Goal: Task Accomplishment & Management: Complete application form

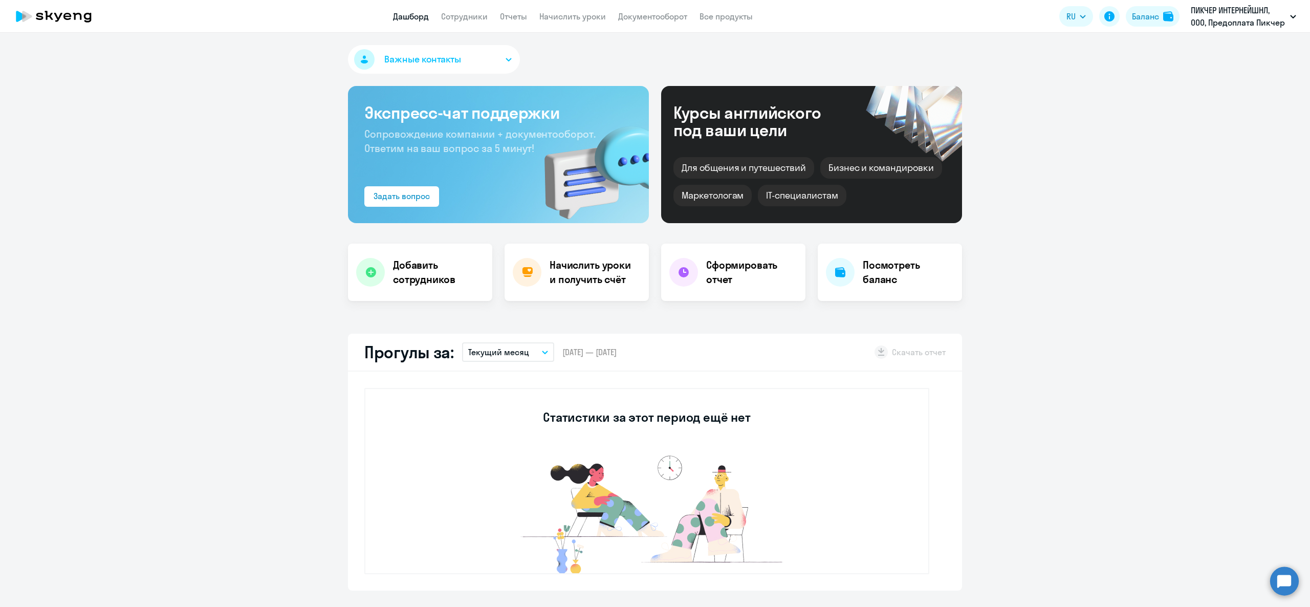
select select "30"
click at [471, 17] on link "Сотрудники" at bounding box center [464, 16] width 47 height 10
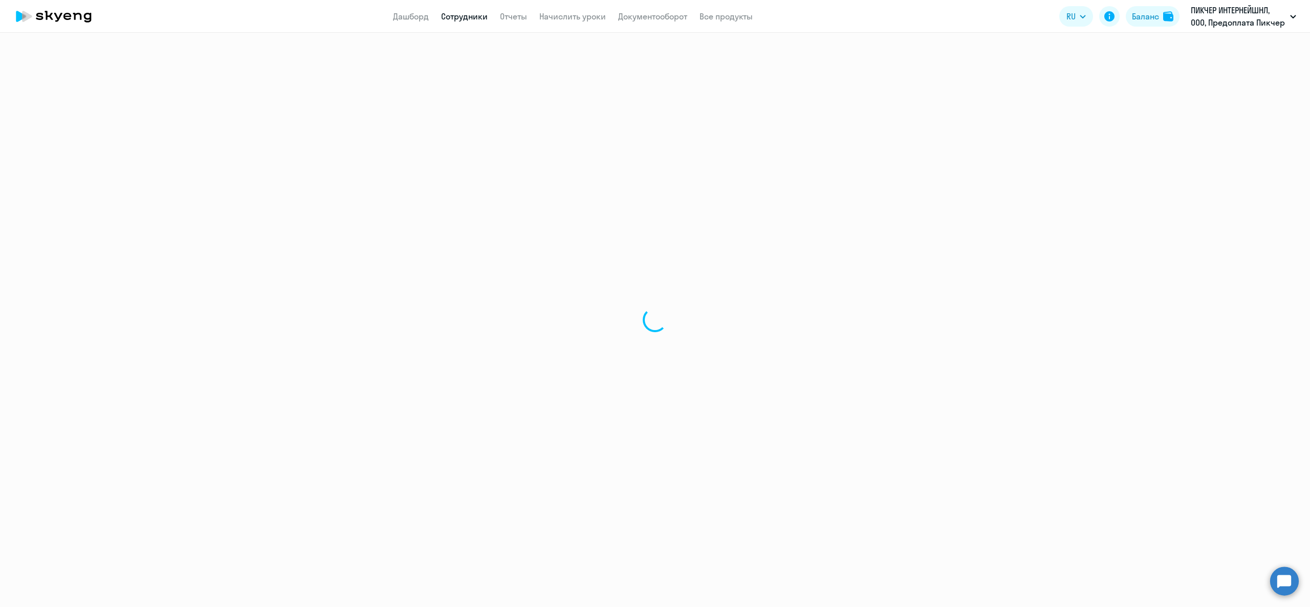
select select "30"
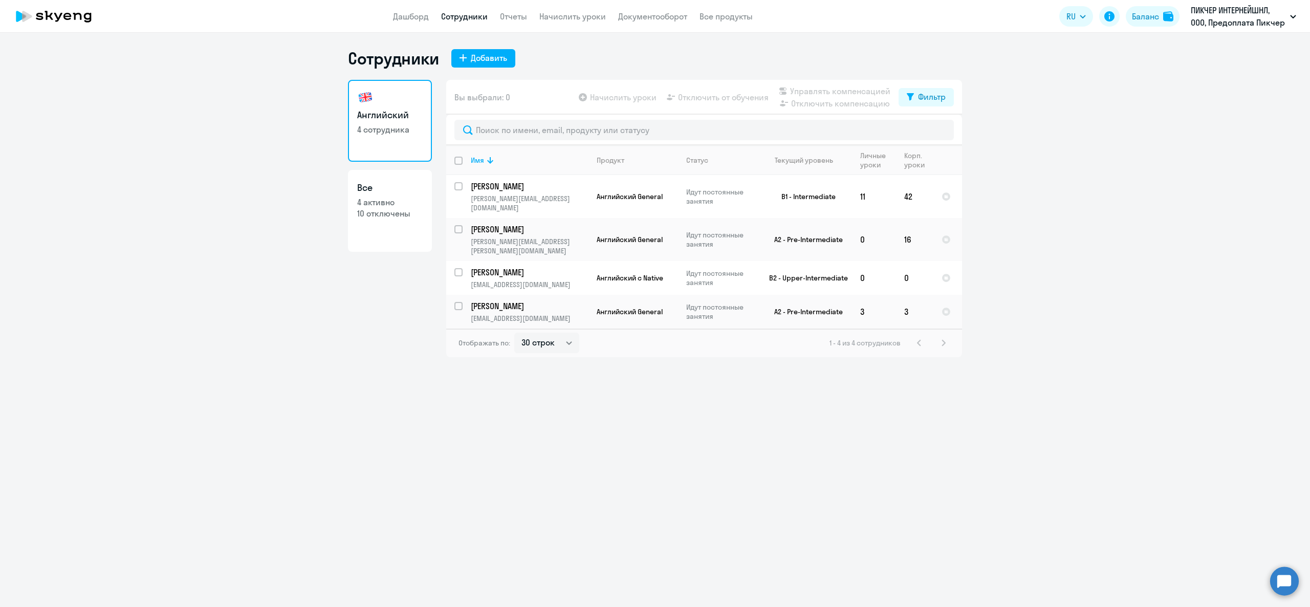
click at [410, 25] on app-header "Дашборд Сотрудники Отчеты Начислить уроки Документооборот Все продукты Дашборд …" at bounding box center [655, 16] width 1310 height 33
click at [410, 24] on app-header "Дашборд Сотрудники Отчеты Начислить уроки Документооборот Все продукты Дашборд …" at bounding box center [655, 16] width 1310 height 33
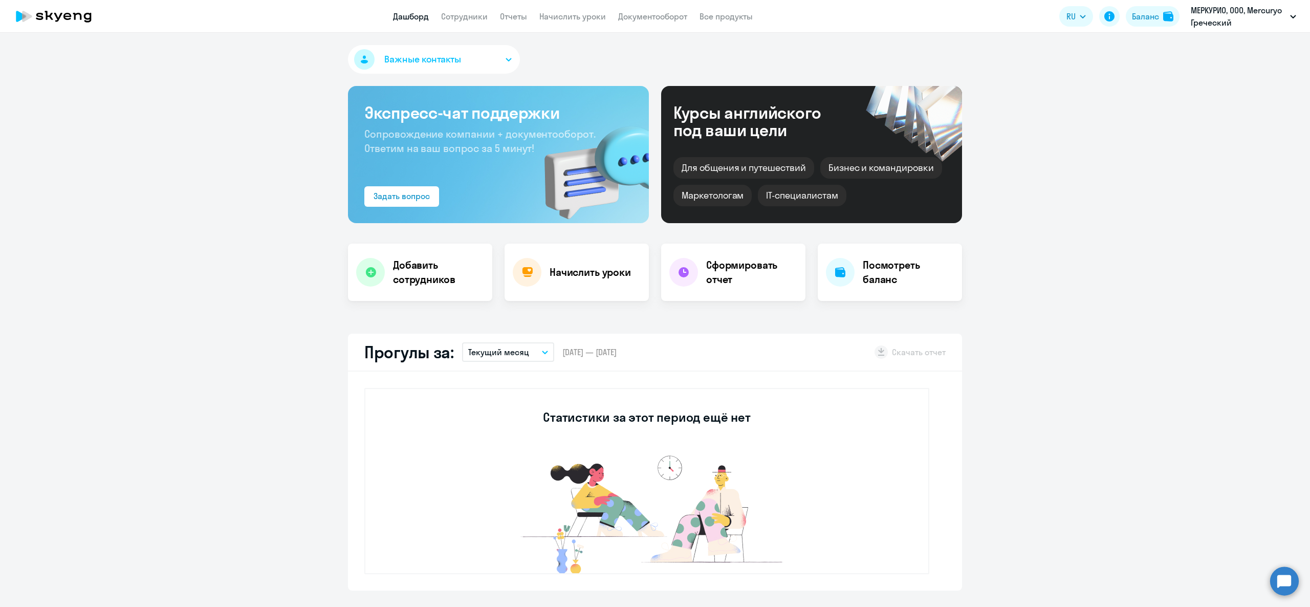
click at [412, 71] on button "Важные контакты" at bounding box center [434, 59] width 172 height 29
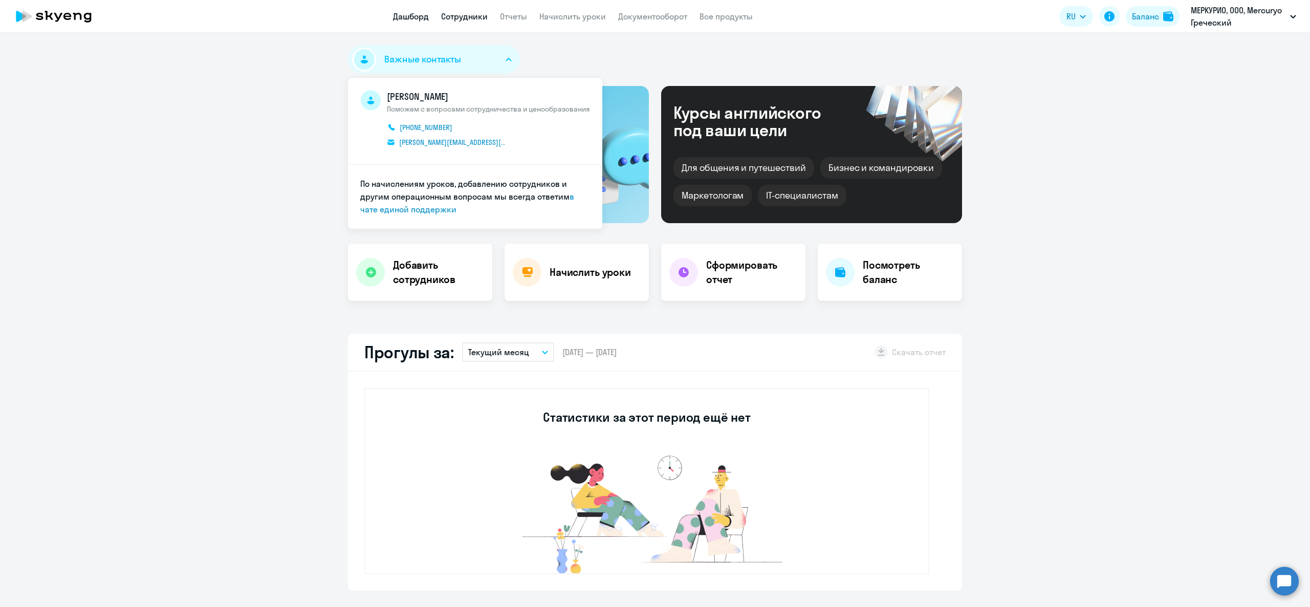
click at [451, 13] on link "Сотрудники" at bounding box center [464, 16] width 47 height 10
select select "30"
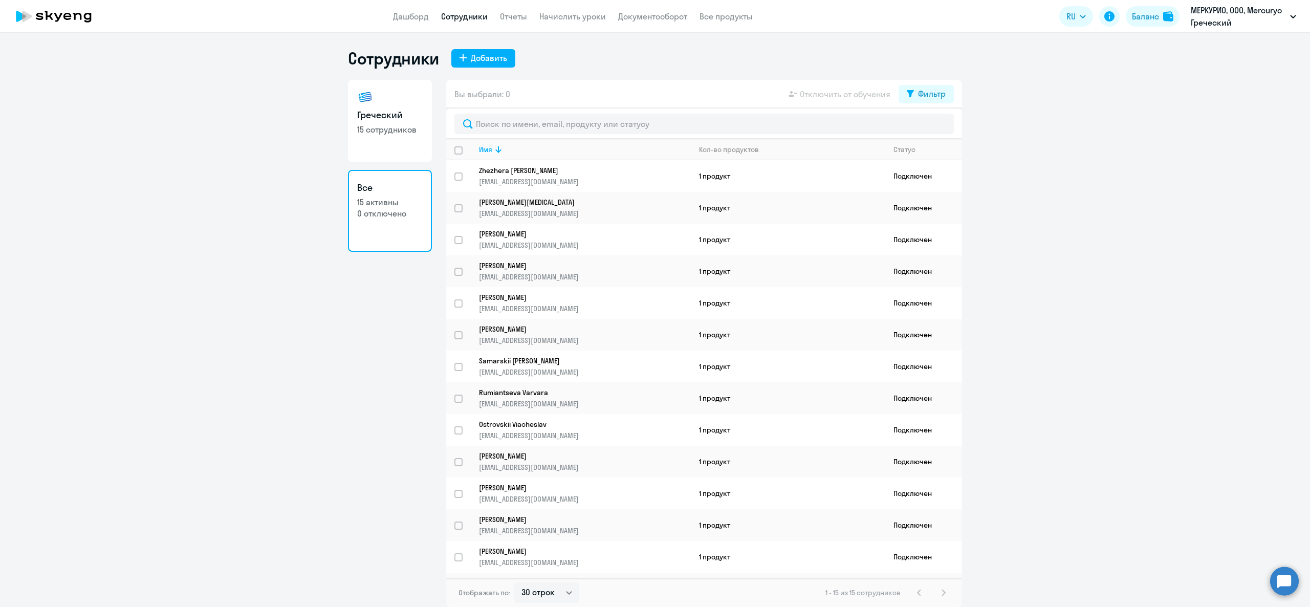
click at [394, 101] on link "Греческий 15 сотрудников" at bounding box center [390, 121] width 84 height 82
select select "30"
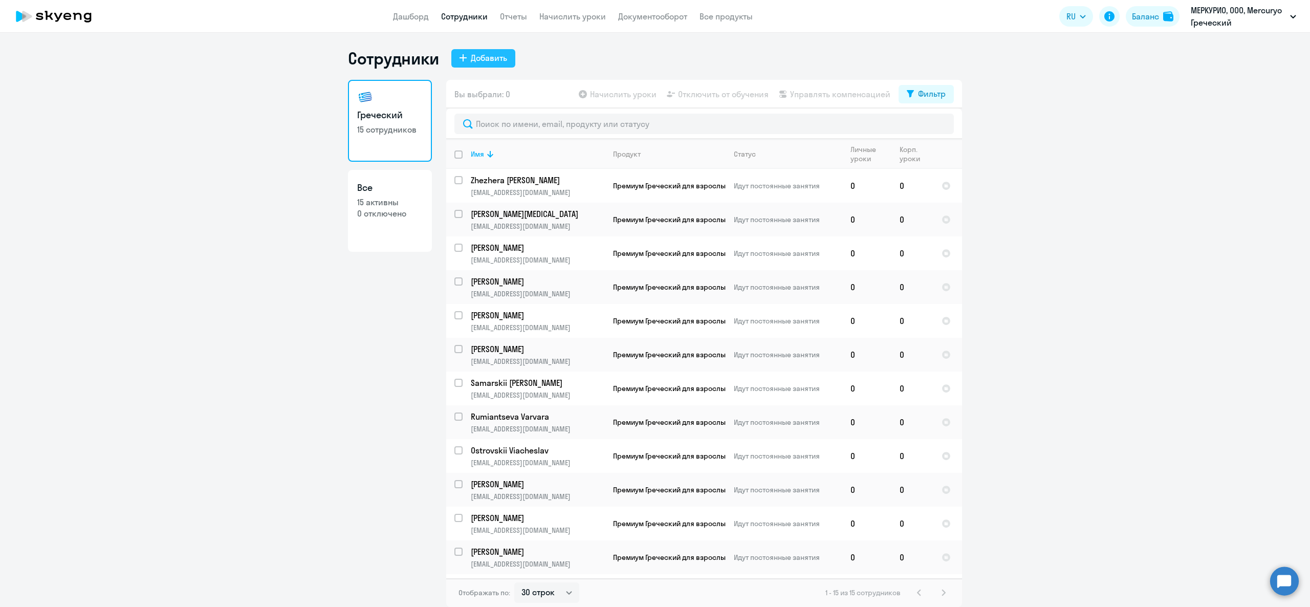
click at [496, 53] on div "Добавить" at bounding box center [489, 58] width 36 height 12
select select "greek_adult_not_native_speaker_premium"
select select "3"
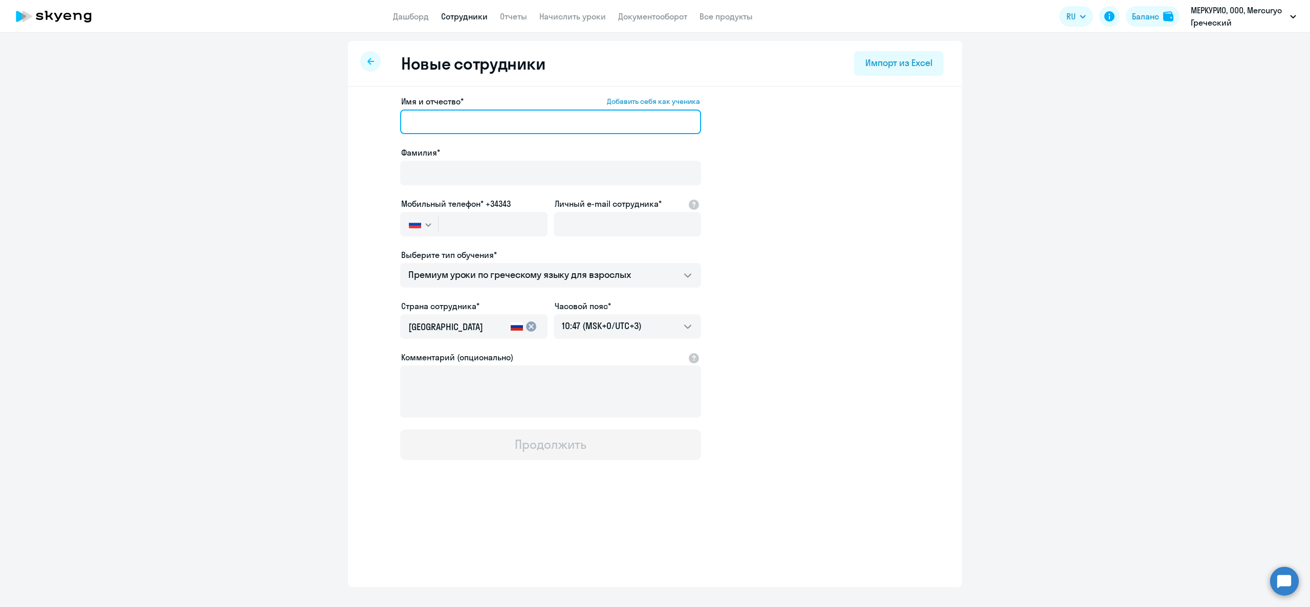
click at [469, 112] on input "Имя и отчество* Добавить себя как ученика" at bounding box center [550, 122] width 301 height 25
drag, startPoint x: 484, startPoint y: 130, endPoint x: 342, endPoint y: 123, distance: 142.0
click at [342, 123] on ng-component "Новые сотрудники Импорт из Excel Имя и отчество* Добавить себя как ученика Дарь…" at bounding box center [655, 314] width 1310 height 546
paste input "Daria"
type input "Daria"
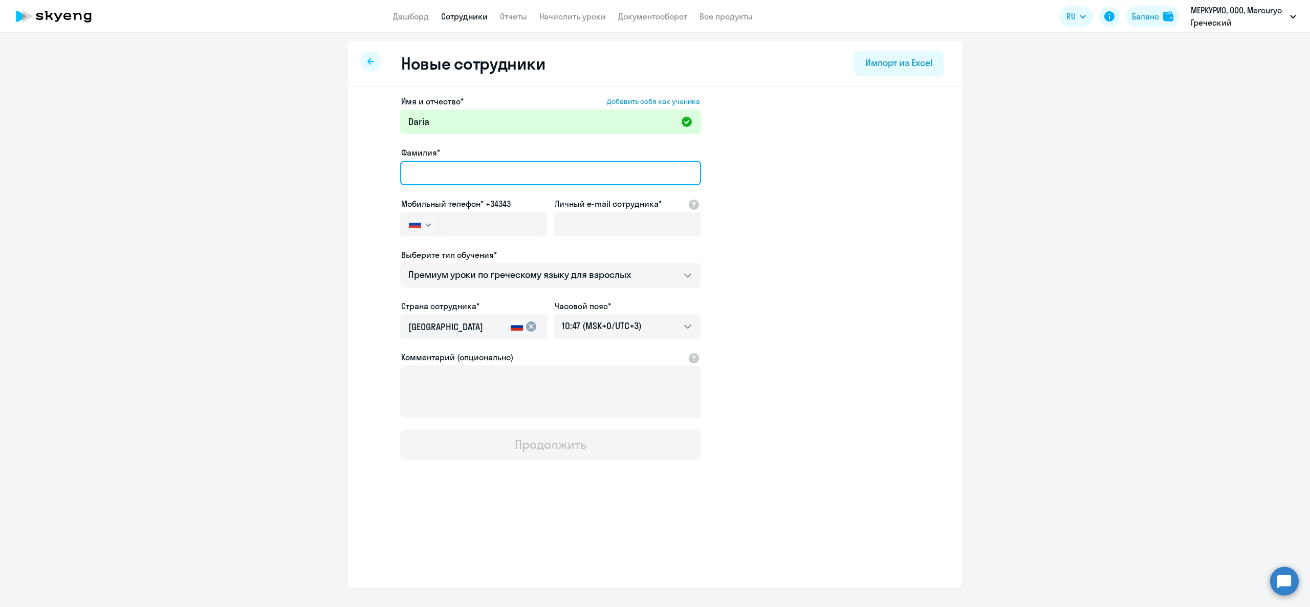
click at [467, 179] on input "Фамилия*" at bounding box center [550, 173] width 301 height 25
paste input "Ostrovskaia"
type input "Ostrovskaia"
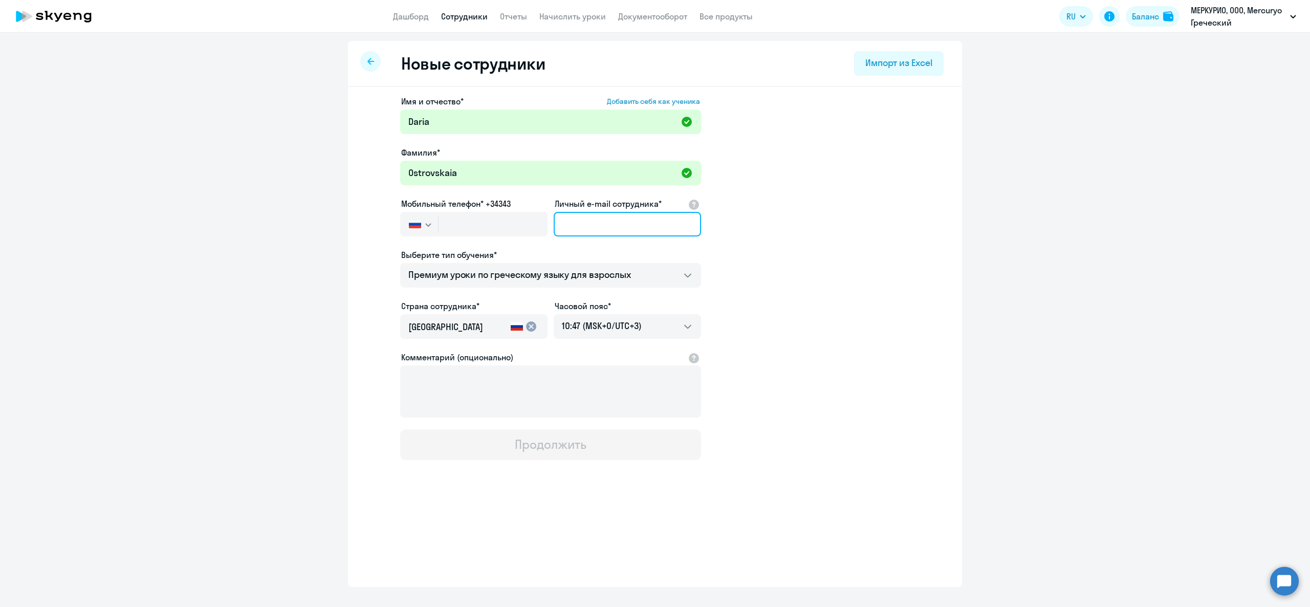
click at [576, 231] on input "Личный e-mail сотрудника*" at bounding box center [627, 224] width 147 height 25
paste input "d.ostrovskaya@mercuryo.io"
type input "d.ostrovskaya@mercuryo.io"
click at [458, 223] on input "text" at bounding box center [493, 224] width 109 height 25
paste input "+357 96-826-551"
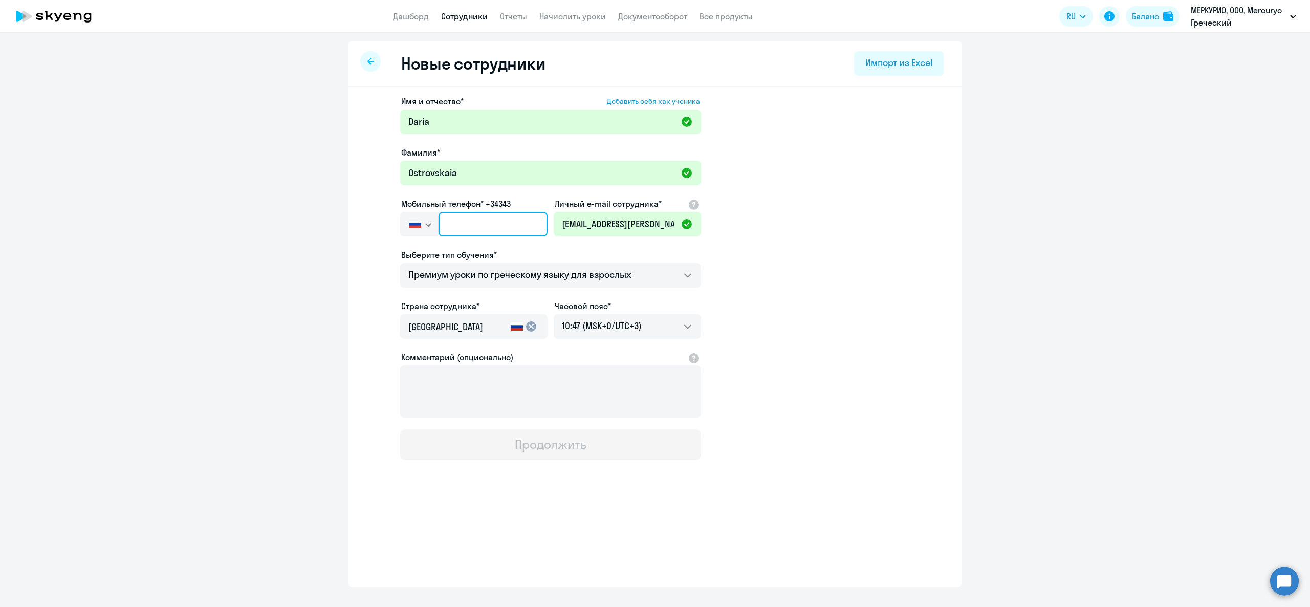
type input "+357 96-826-551"
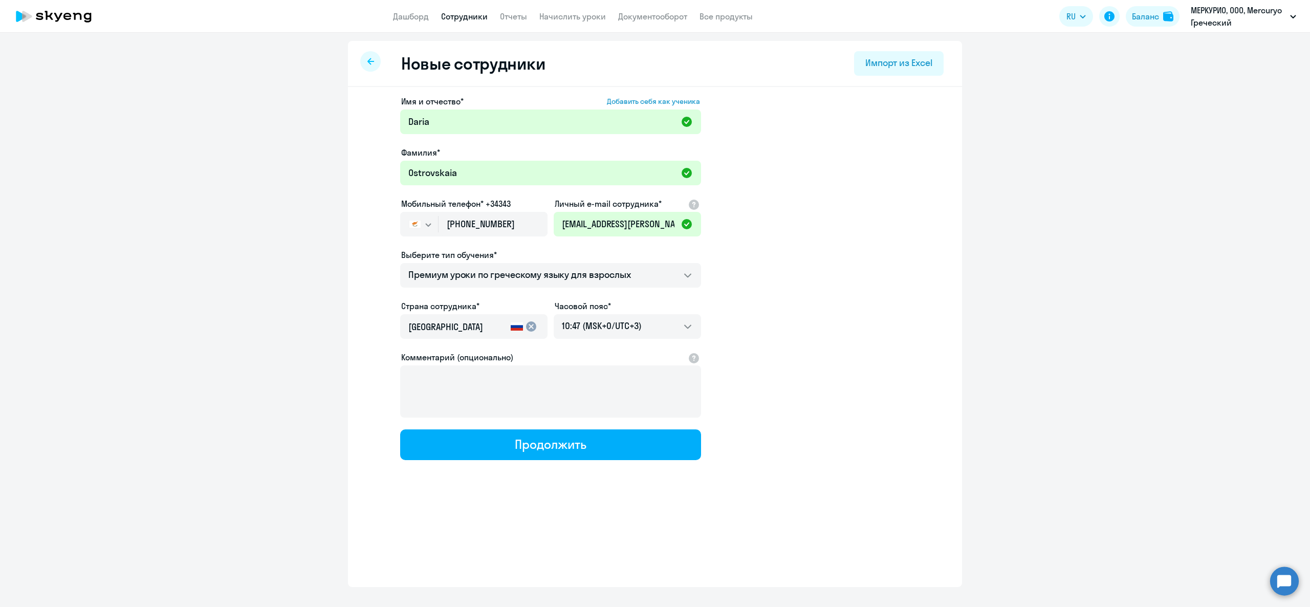
click at [869, 276] on app-new-student-form "Имя и отчество* Добавить себя как ученика Daria Фамилия* Ostrovskaia Мобильный …" at bounding box center [654, 277] width 581 height 365
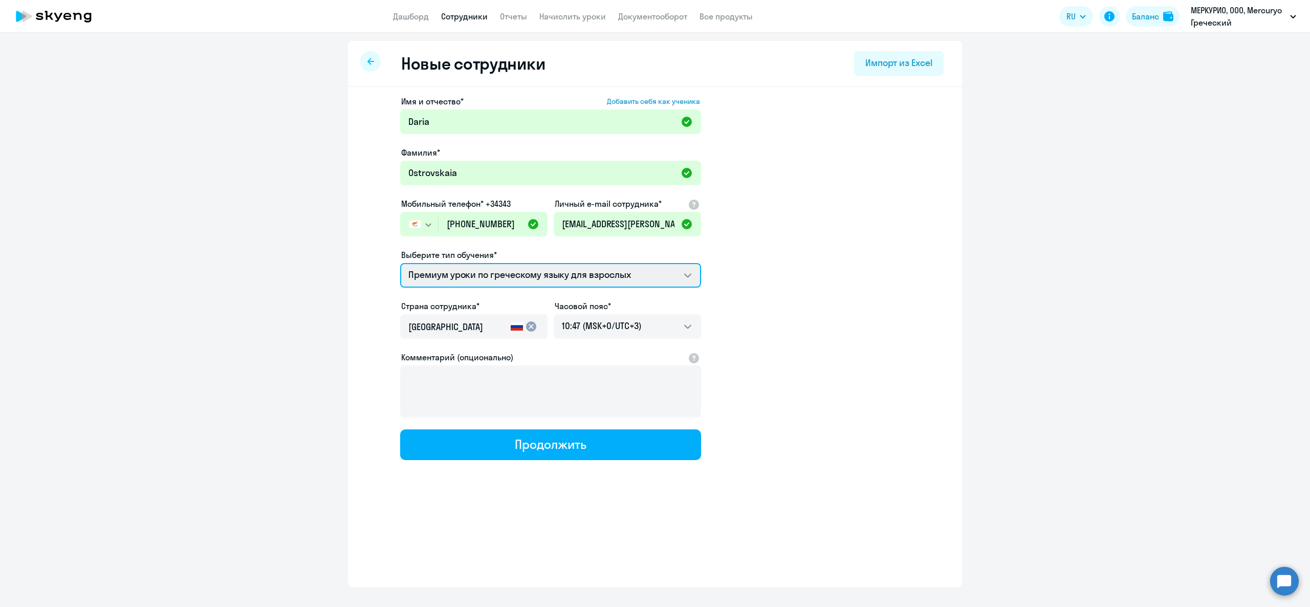
click at [643, 277] on select "Премиум уроки по греческому языку для взрослых" at bounding box center [550, 275] width 301 height 25
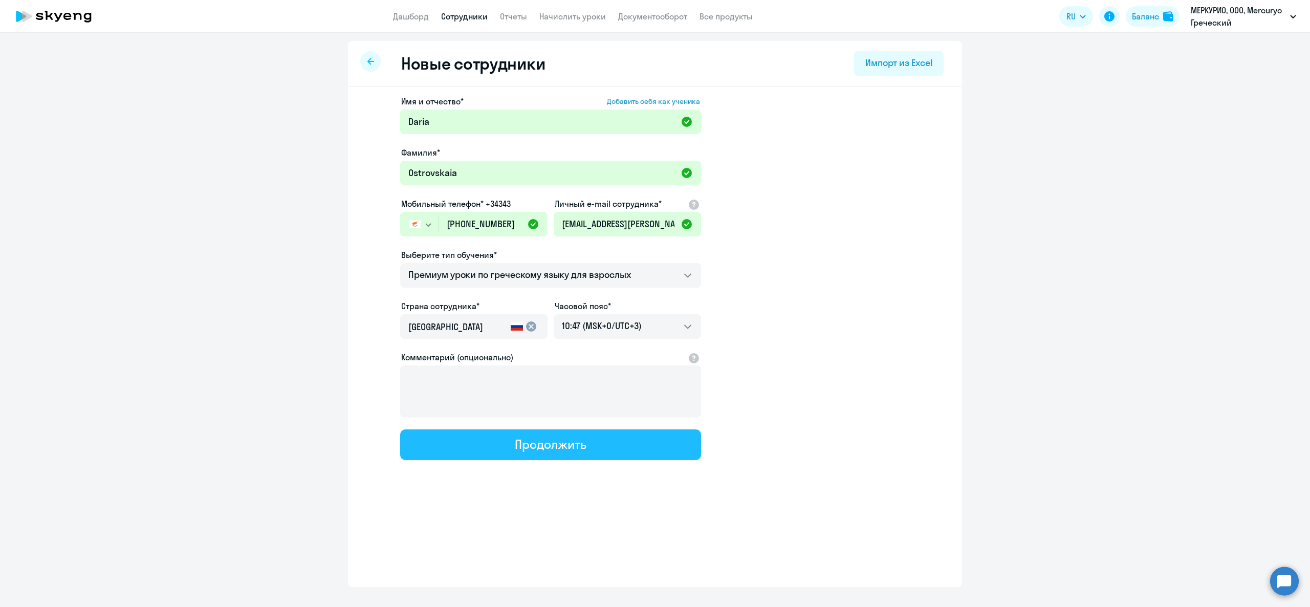
click at [499, 454] on button "Продолжить" at bounding box center [550, 444] width 301 height 31
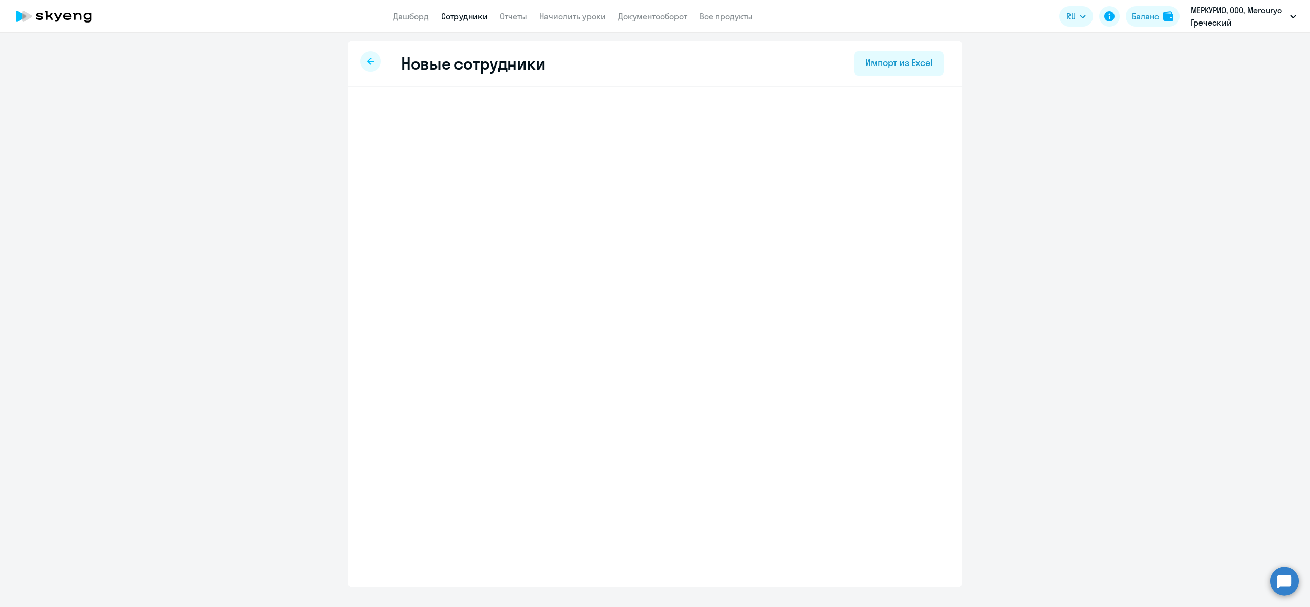
select select "greek_adult_not_native_speaker_premium"
select select "3"
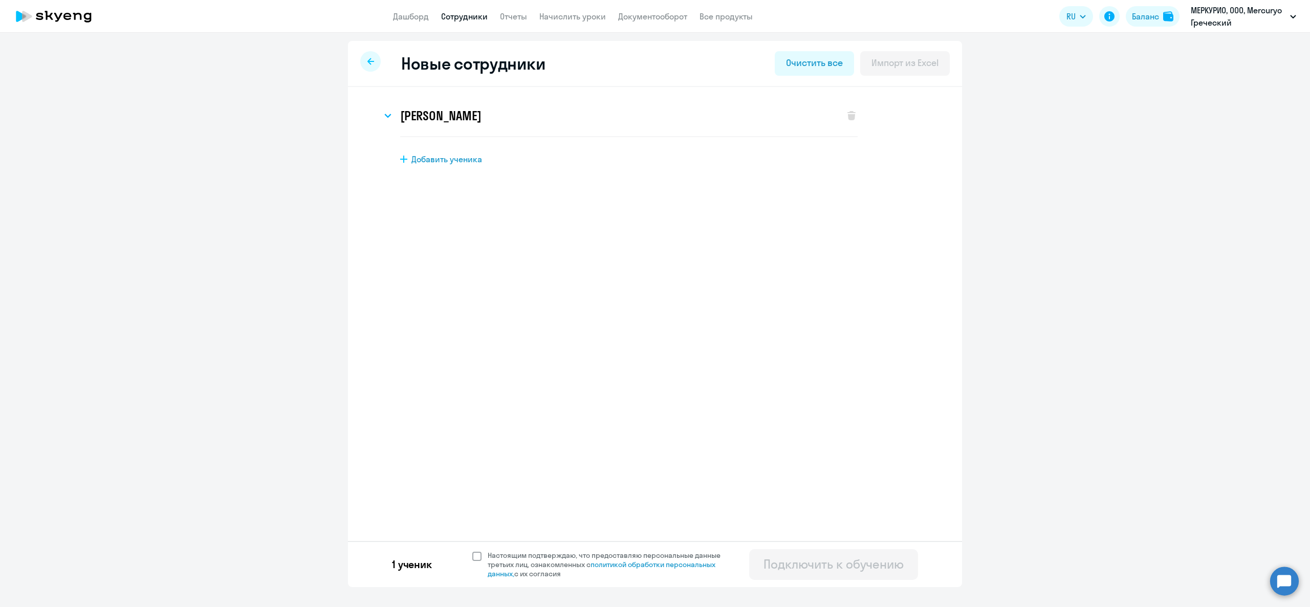
click at [476, 555] on span at bounding box center [476, 556] width 9 height 9
click at [472, 551] on input "Настоящим подтверждаю, что предоставляю персональные данные третьих лиц, ознако…" at bounding box center [472, 550] width 1 height 1
checkbox input "true"
click at [841, 575] on button "Подключить к обучению" at bounding box center [833, 564] width 169 height 31
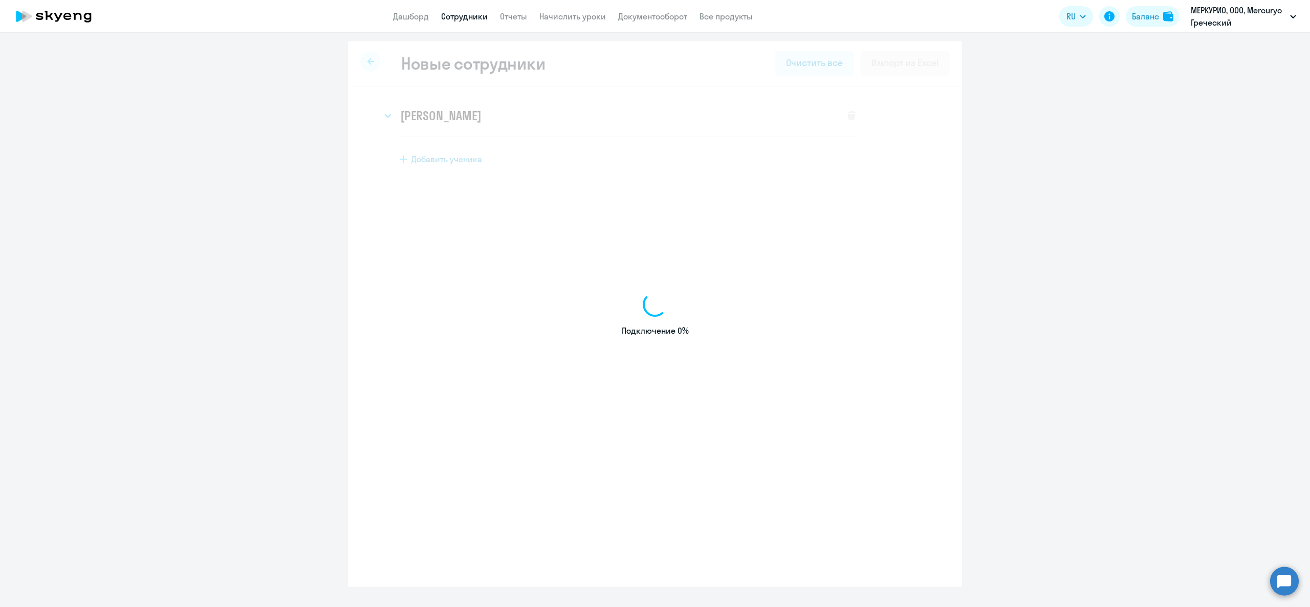
select select "greek_adult_not_native_speaker_premium"
select select "3"
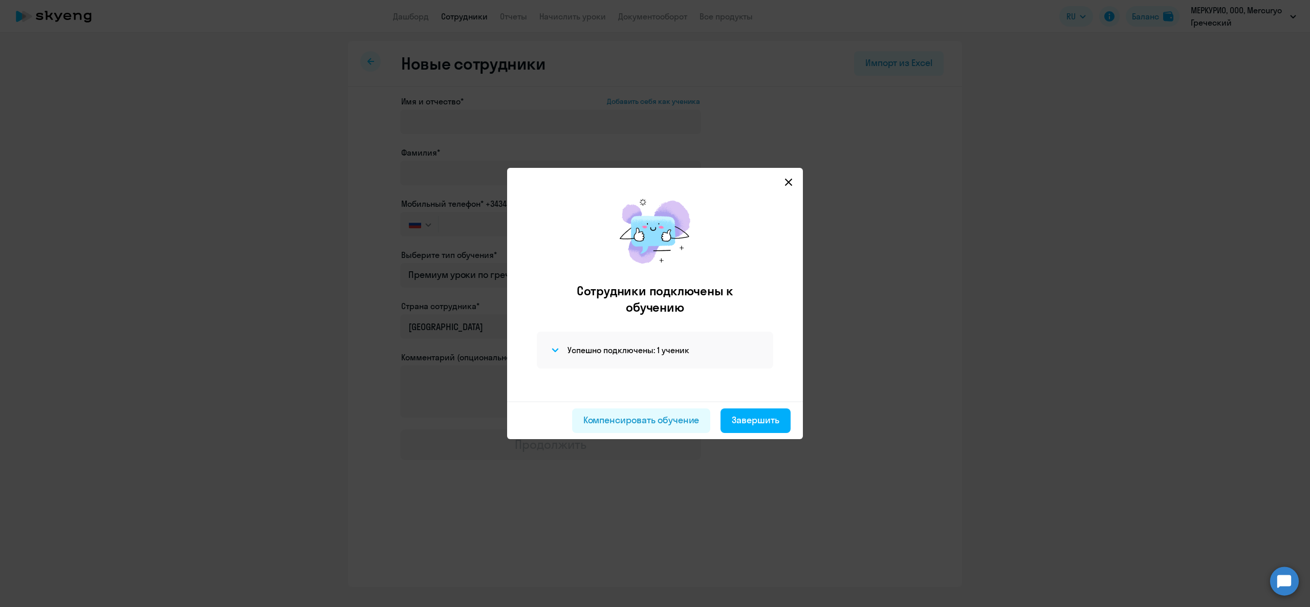
click at [748, 407] on div "Компенсировать обучение Завершить" at bounding box center [655, 420] width 296 height 38
click at [760, 417] on div "Завершить" at bounding box center [756, 420] width 48 height 13
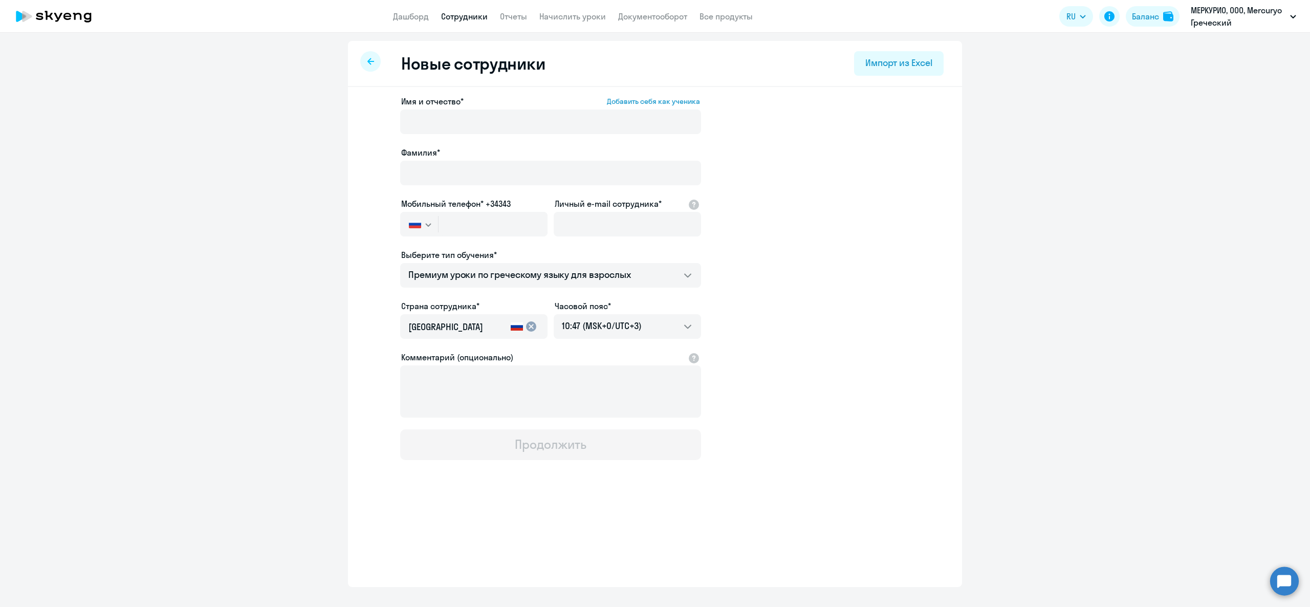
select select "30"
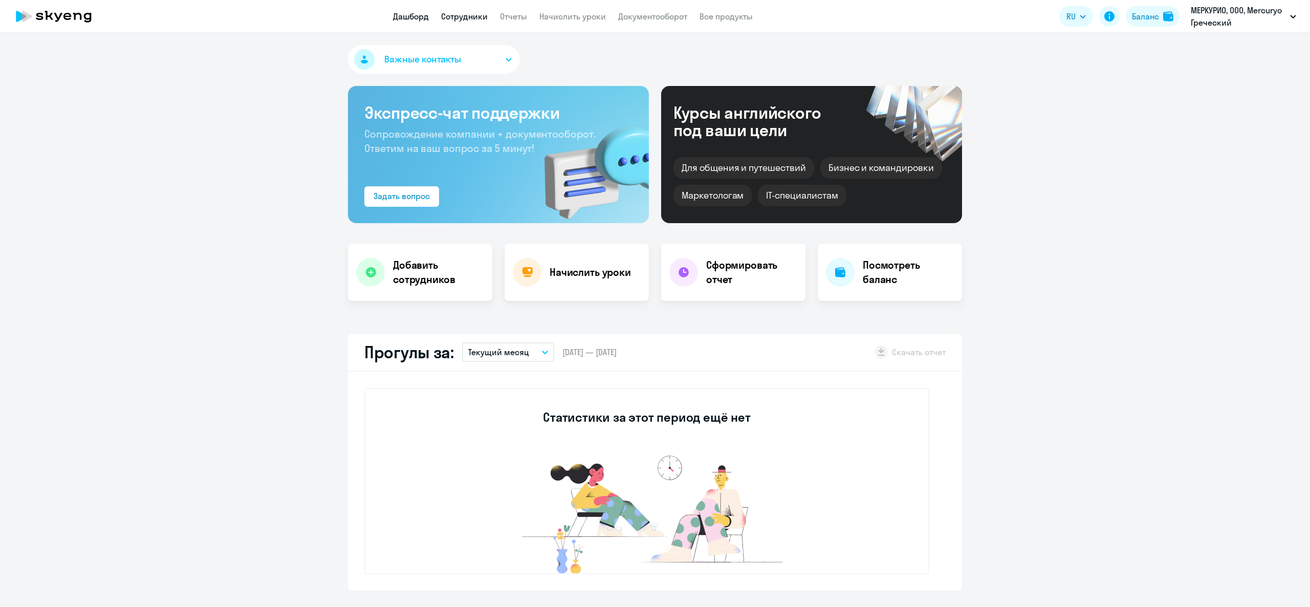
click at [463, 12] on link "Сотрудники" at bounding box center [464, 16] width 47 height 10
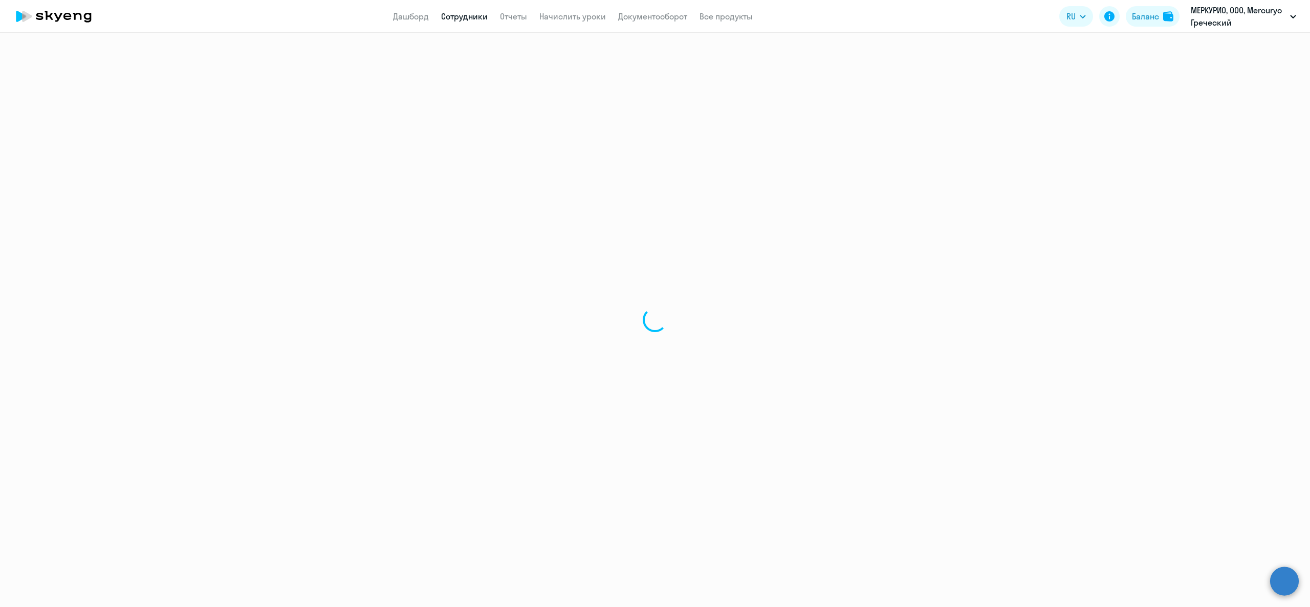
select select "30"
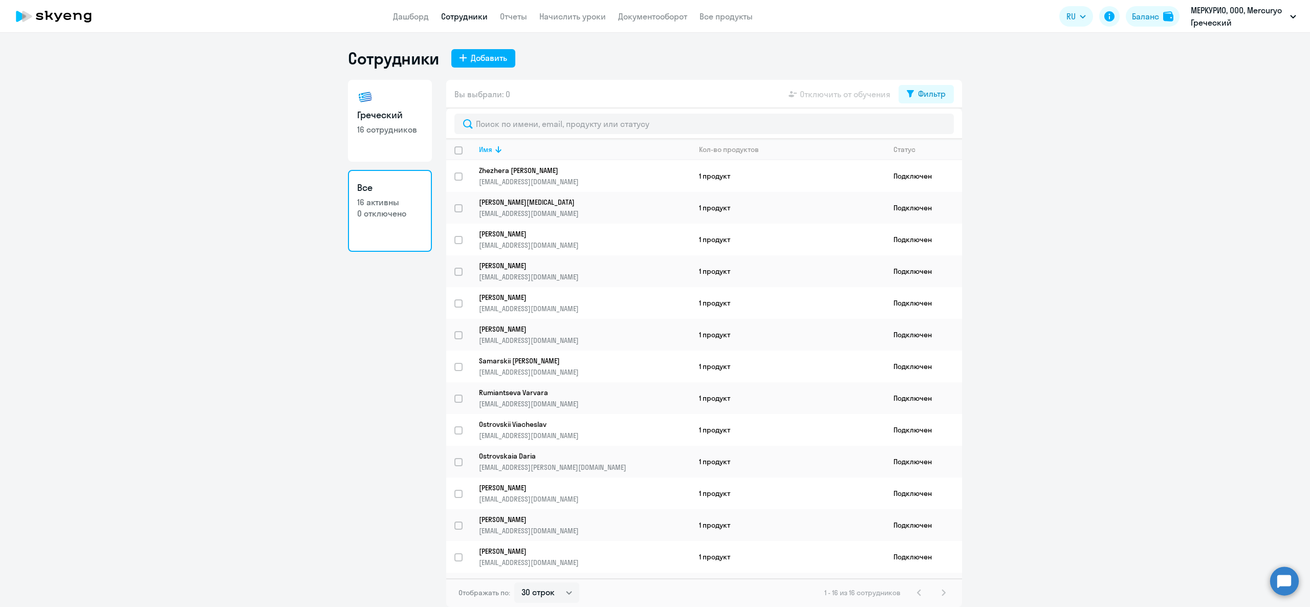
click at [415, 122] on link "Греческий 16 сотрудников" at bounding box center [390, 121] width 84 height 82
select select "30"
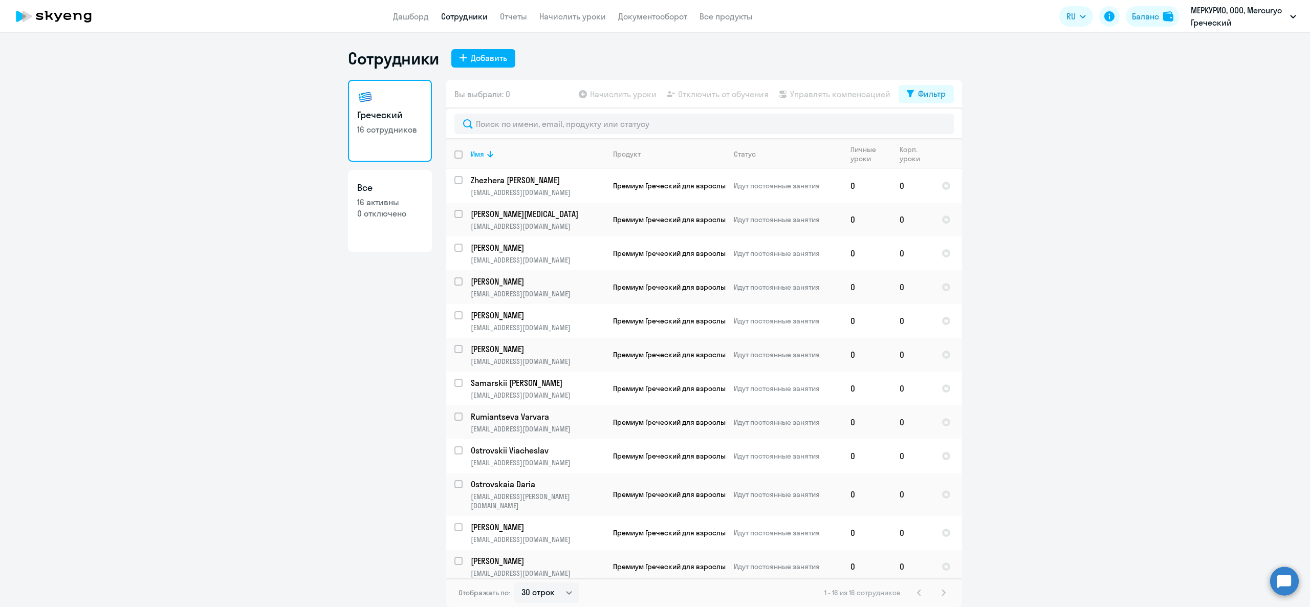
click at [408, 6] on app-header "Дашборд Сотрудники Отчеты Начислить уроки Документооборот Все продукты Дашборд …" at bounding box center [655, 16] width 1310 height 33
click at [412, 12] on link "Дашборд" at bounding box center [411, 16] width 36 height 10
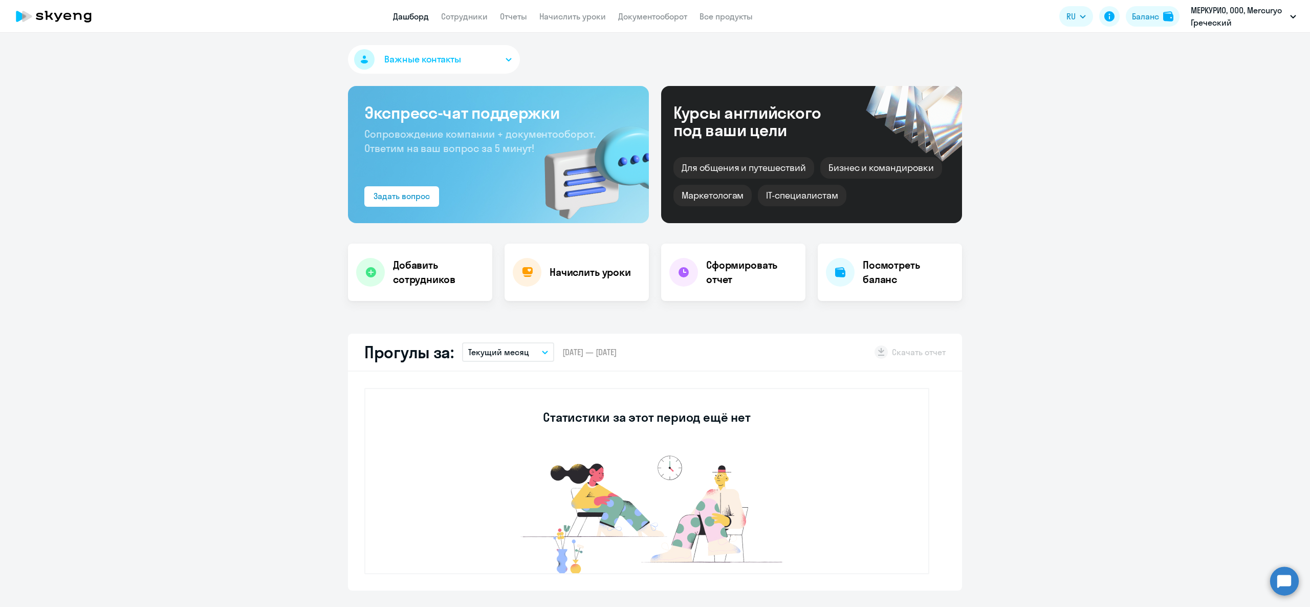
click at [623, 4] on app-header "Дашборд Сотрудники Отчеты Начислить уроки Документооборот Все продукты Дашборд …" at bounding box center [655, 16] width 1310 height 33
click at [637, 30] on app-header "Дашборд Сотрудники Отчеты Начислить уроки Документооборот Все продукты Дашборд …" at bounding box center [655, 16] width 1310 height 33
click at [637, 20] on link "Документооборот" at bounding box center [652, 16] width 69 height 10
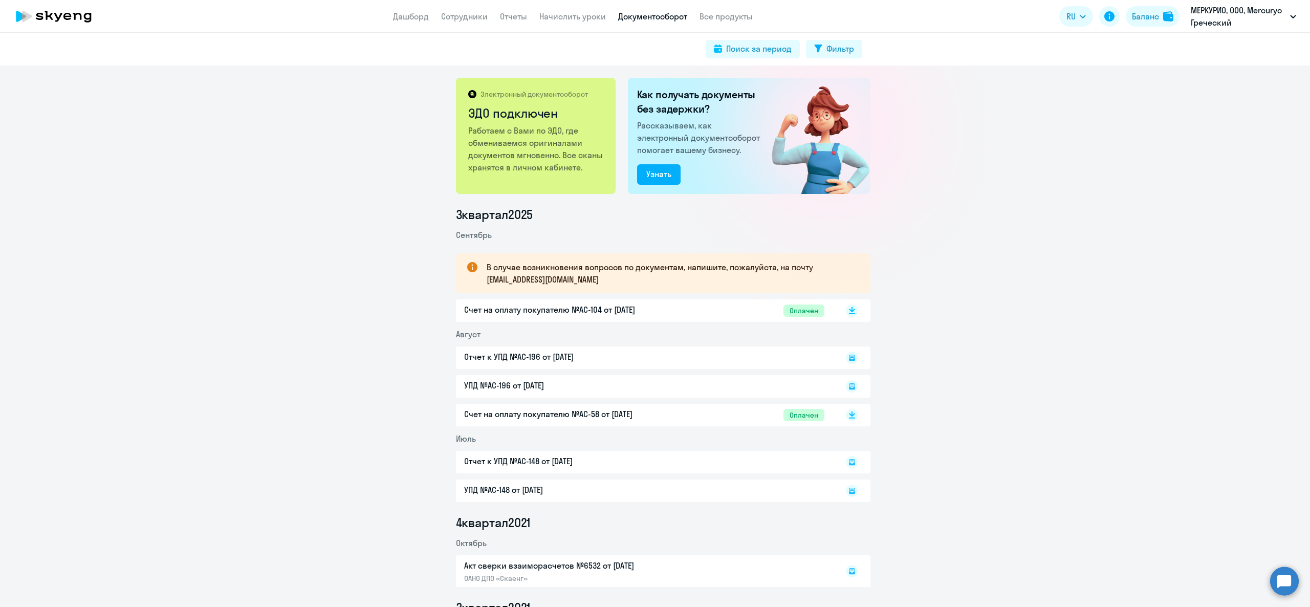
click at [554, 6] on app-header "Дашборд Сотрудники Отчеты Начислить уроки Документооборот Все продукты Дашборд …" at bounding box center [655, 16] width 1310 height 33
click at [569, 16] on link "Начислить уроки" at bounding box center [573, 16] width 67 height 10
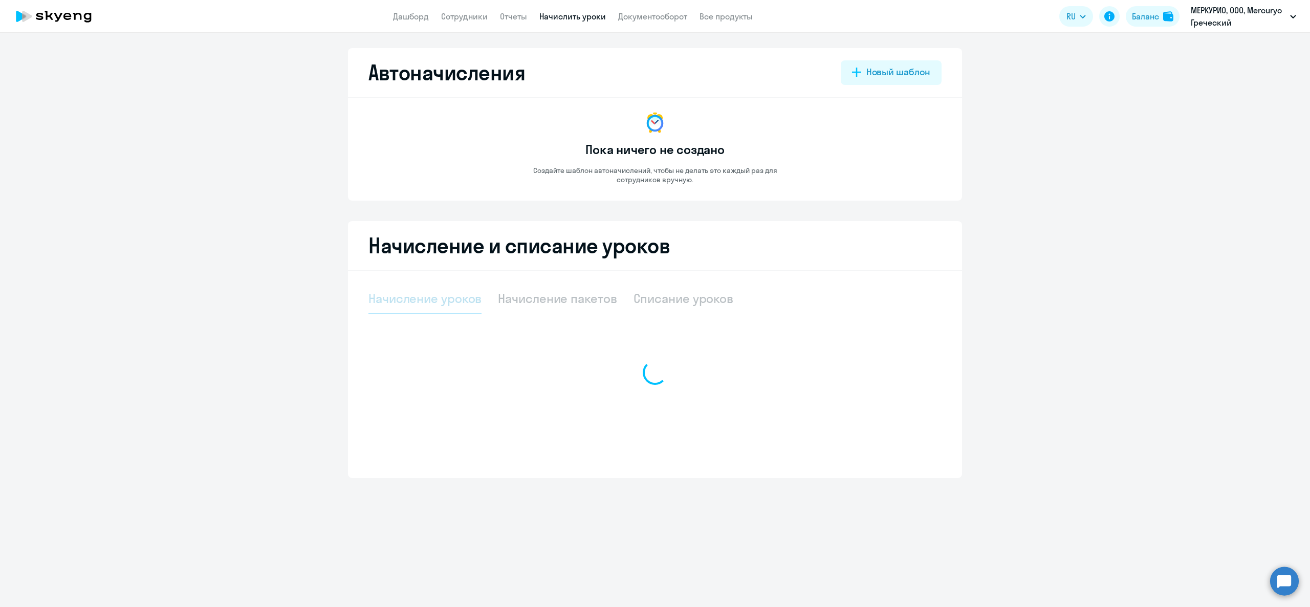
select select "10"
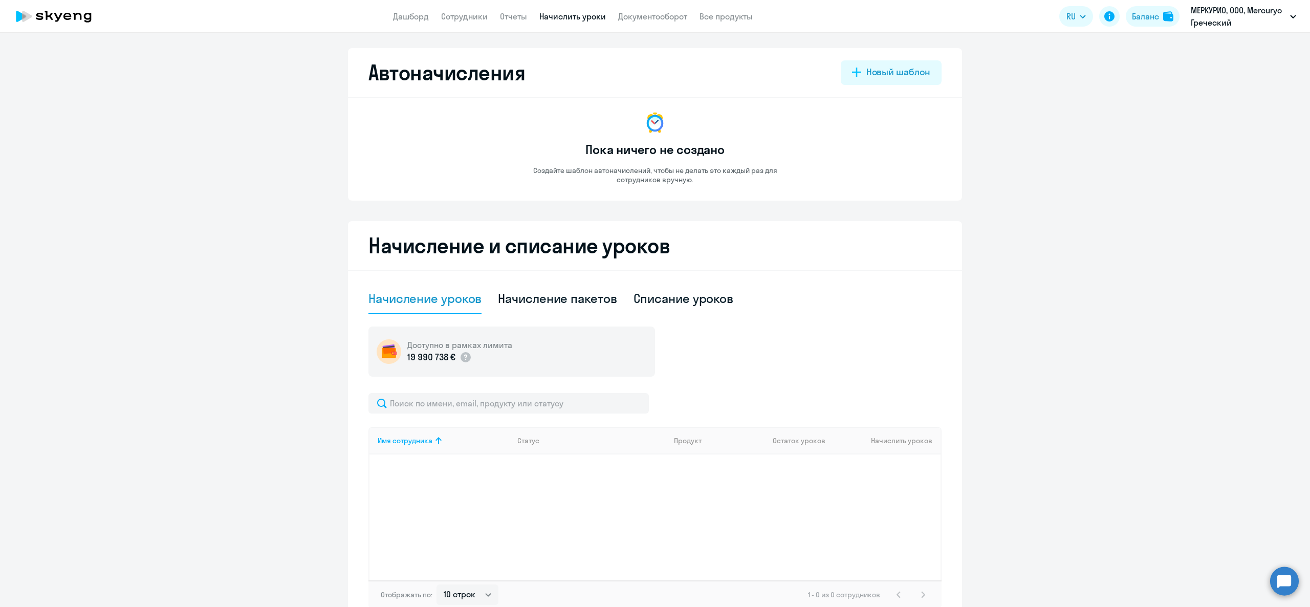
click at [481, 49] on div "Автоначисления Новый шаблон Пока ничего не создано Создайте шаблон автоначислен…" at bounding box center [655, 124] width 614 height 153
click at [485, 34] on div "Автоначисления Новый шаблон Пока ничего не создано Создайте шаблон автоначислен…" at bounding box center [655, 320] width 1310 height 574
click at [477, 13] on link "Сотрудники" at bounding box center [464, 16] width 47 height 10
select select "30"
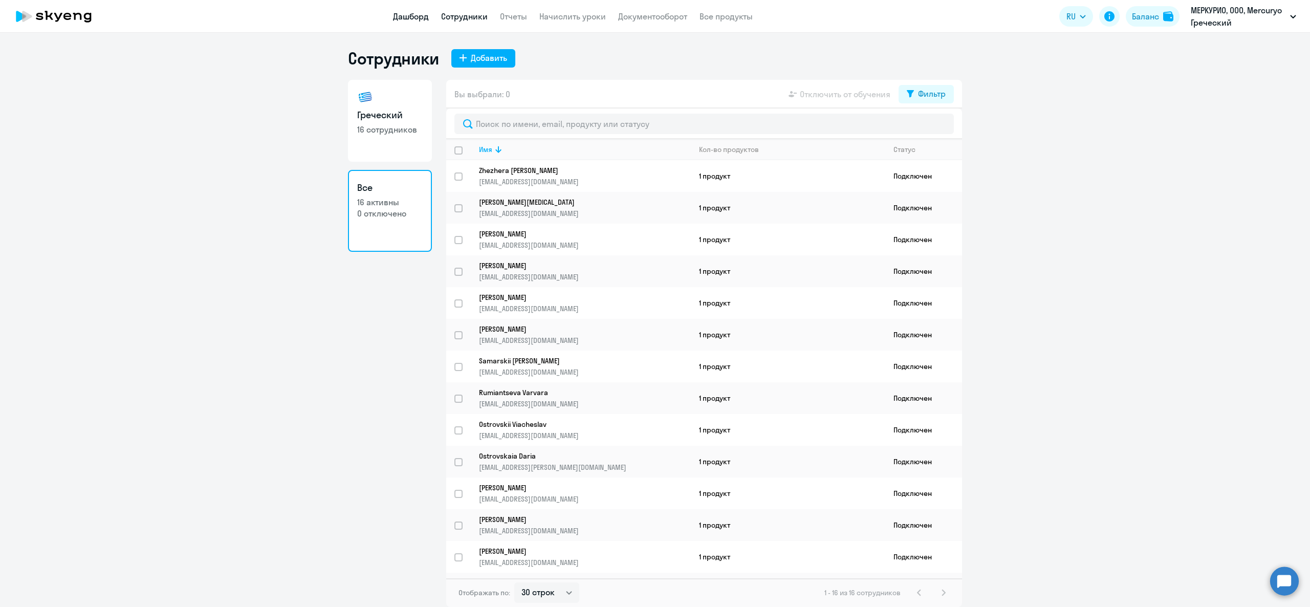
click at [417, 17] on link "Дашборд" at bounding box center [411, 16] width 36 height 10
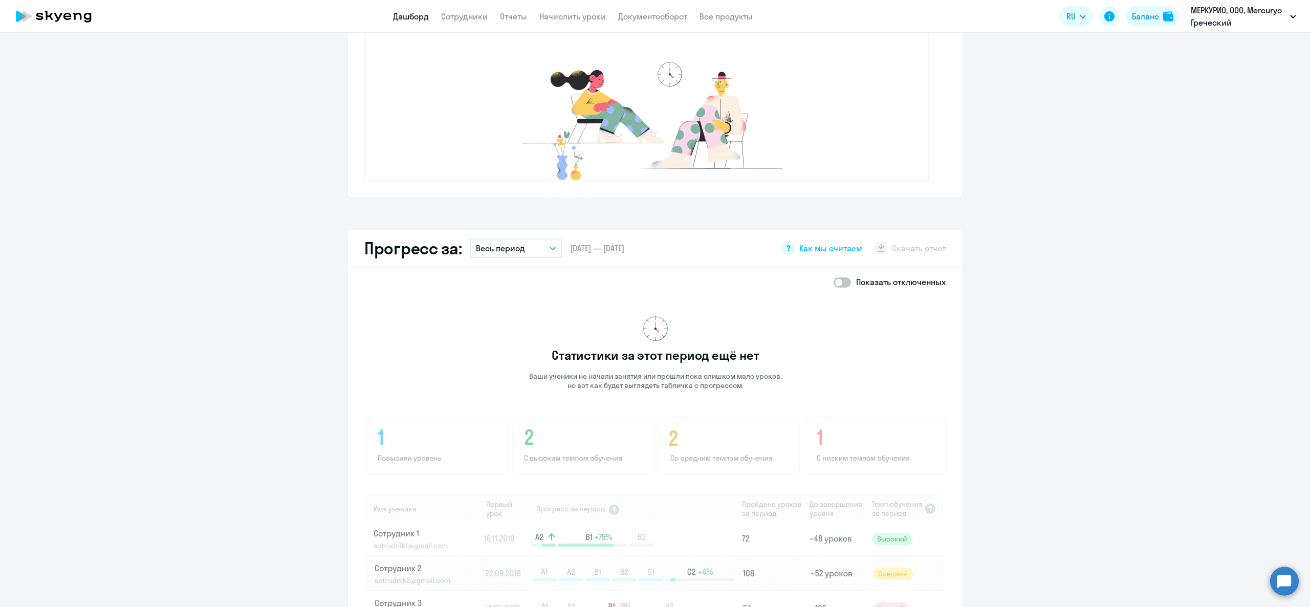
scroll to position [521, 0]
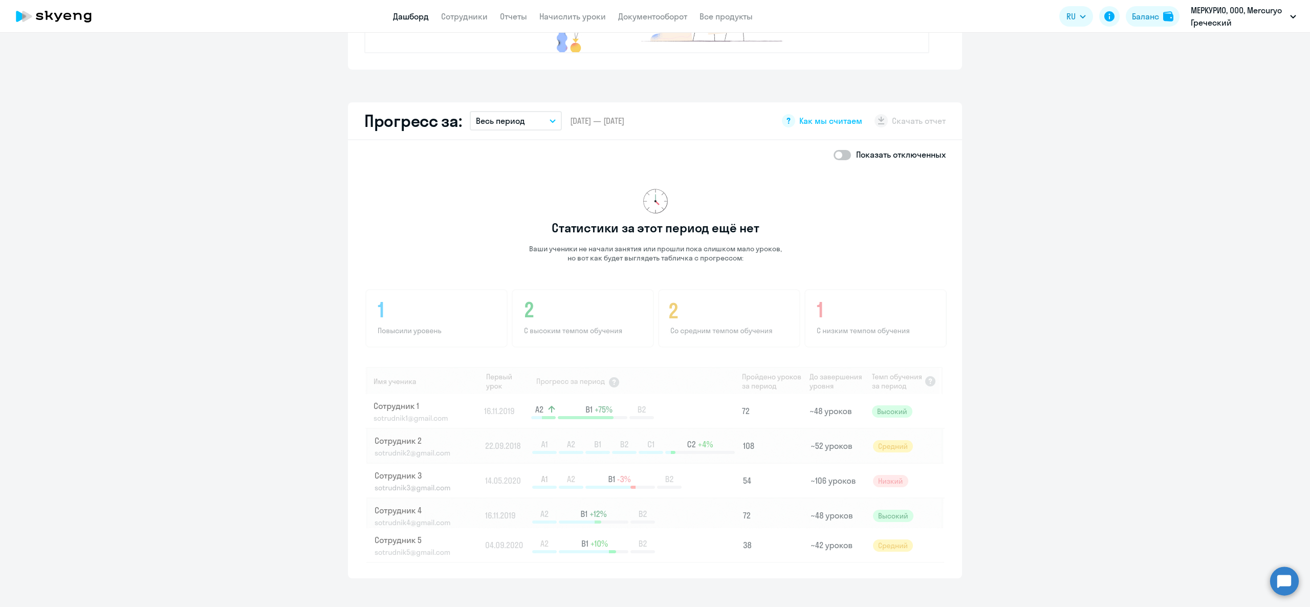
click at [611, 255] on p "Ваши ученики не начали занятия или прошли пока слишком мало уроков, но вот как …" at bounding box center [656, 253] width 254 height 18
click at [667, 187] on div "Статистики за этот период ещё нет Ваши ученики не начали занятия или прошли пок…" at bounding box center [655, 366] width 583 height 394
click at [631, 227] on h3 "Статистики за этот период ещё нет" at bounding box center [655, 228] width 207 height 16
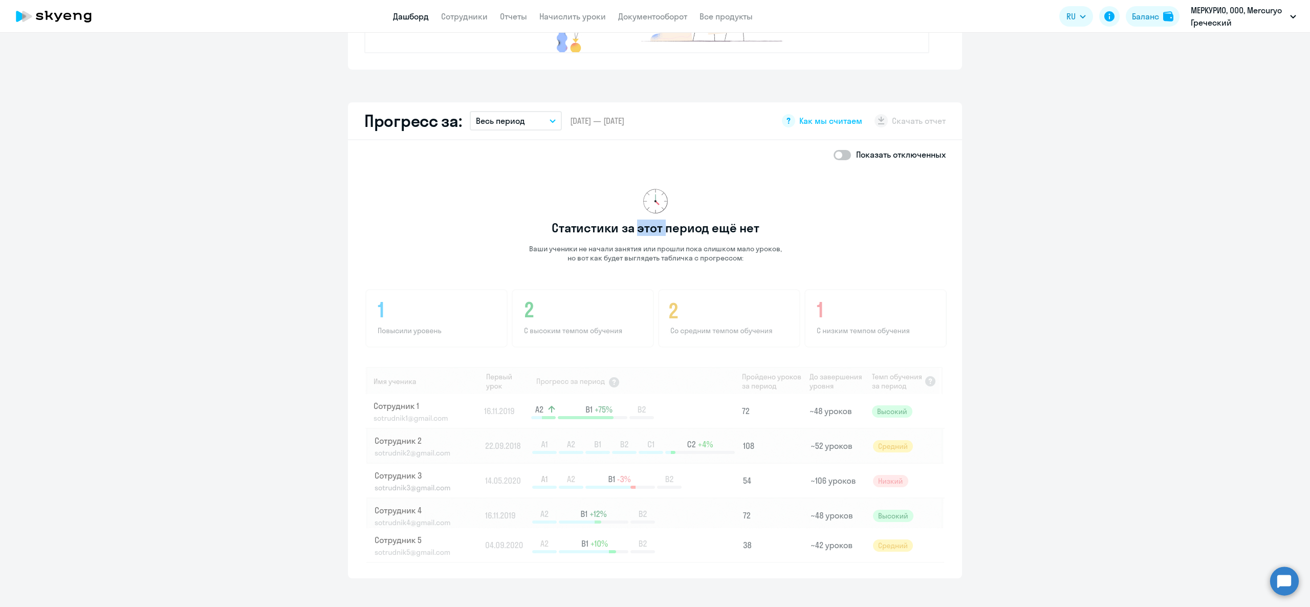
click at [631, 227] on h3 "Статистики за этот период ещё нет" at bounding box center [655, 228] width 207 height 16
click at [624, 250] on p "Ваши ученики не начали занятия или прошли пока слишком мало уроков, но вот как …" at bounding box center [656, 253] width 254 height 18
click at [625, 250] on p "Ваши ученики не начали занятия или прошли пока слишком мало уроков, но вот как …" at bounding box center [656, 253] width 254 height 18
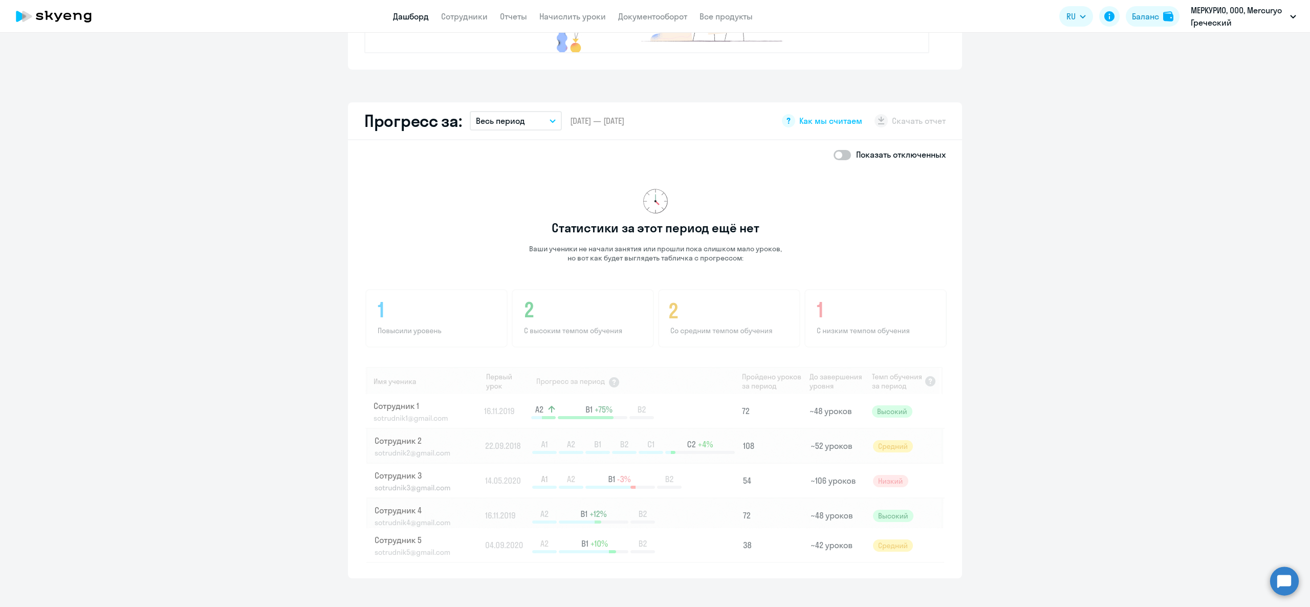
click at [635, 244] on p "Ваши ученики не начали занятия или прошли пока слишком мало уроков, но вот как …" at bounding box center [656, 253] width 254 height 18
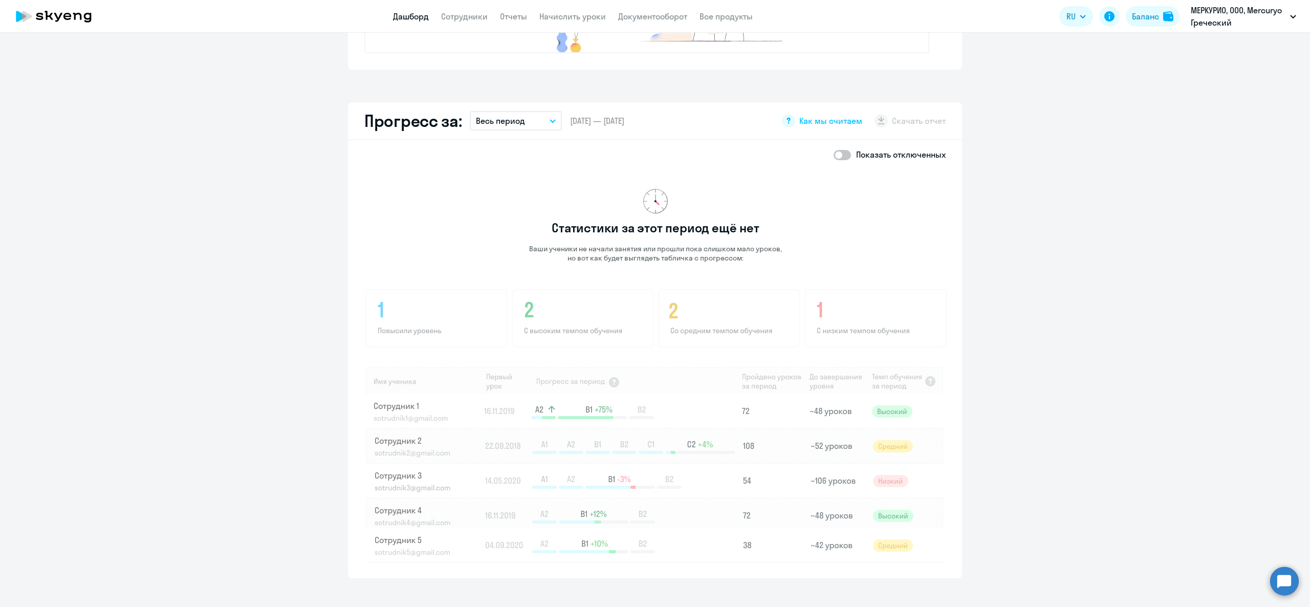
click at [635, 244] on p "Ваши ученики не начали занятия или прошли пока слишком мало уроков, но вот как …" at bounding box center [656, 253] width 254 height 18
click at [552, 239] on div "Статистики за этот период ещё нет Ваши ученики не начали занятия или прошли пок…" at bounding box center [655, 366] width 583 height 394
click at [554, 239] on div "Статистики за этот период ещё нет Ваши ученики не начали занятия или прошли пок…" at bounding box center [655, 366] width 583 height 394
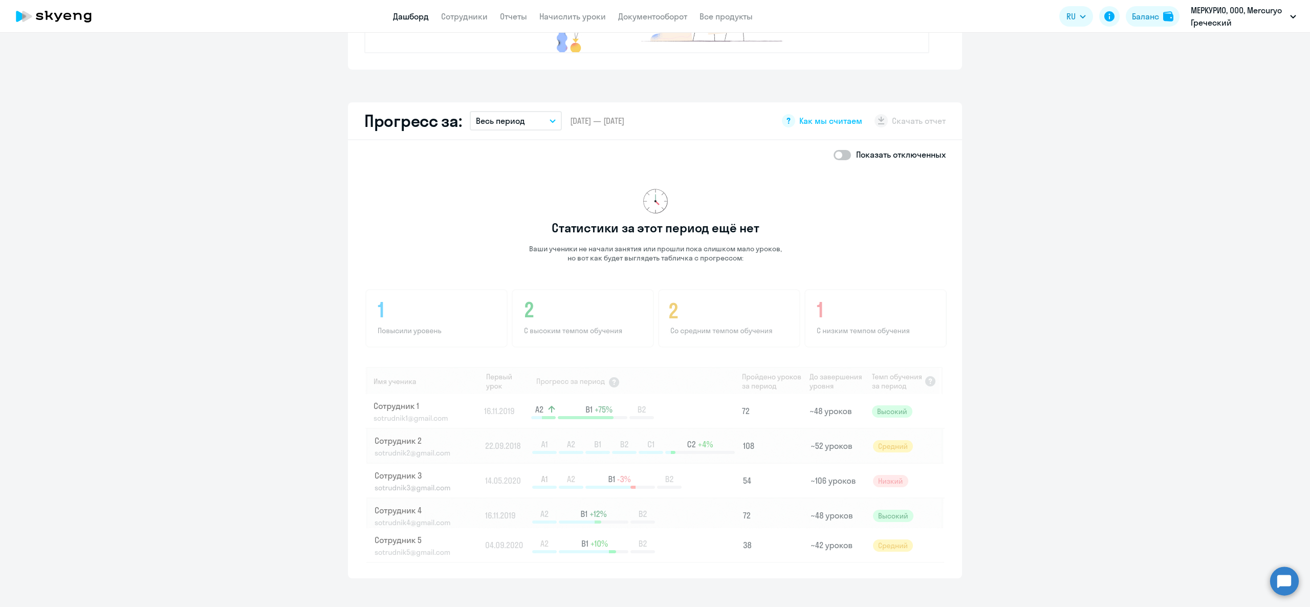
click at [558, 247] on p "Ваши ученики не начали занятия или прошли пока слишком мало уроков, но вот как …" at bounding box center [656, 253] width 254 height 18
click at [595, 261] on p "Ваши ученики не начали занятия или прошли пока слишком мало уроков, но вот как …" at bounding box center [656, 253] width 254 height 18
click at [592, 257] on p "Ваши ученики не начали занятия или прошли пока слишком мало уроков, но вот как …" at bounding box center [656, 253] width 254 height 18
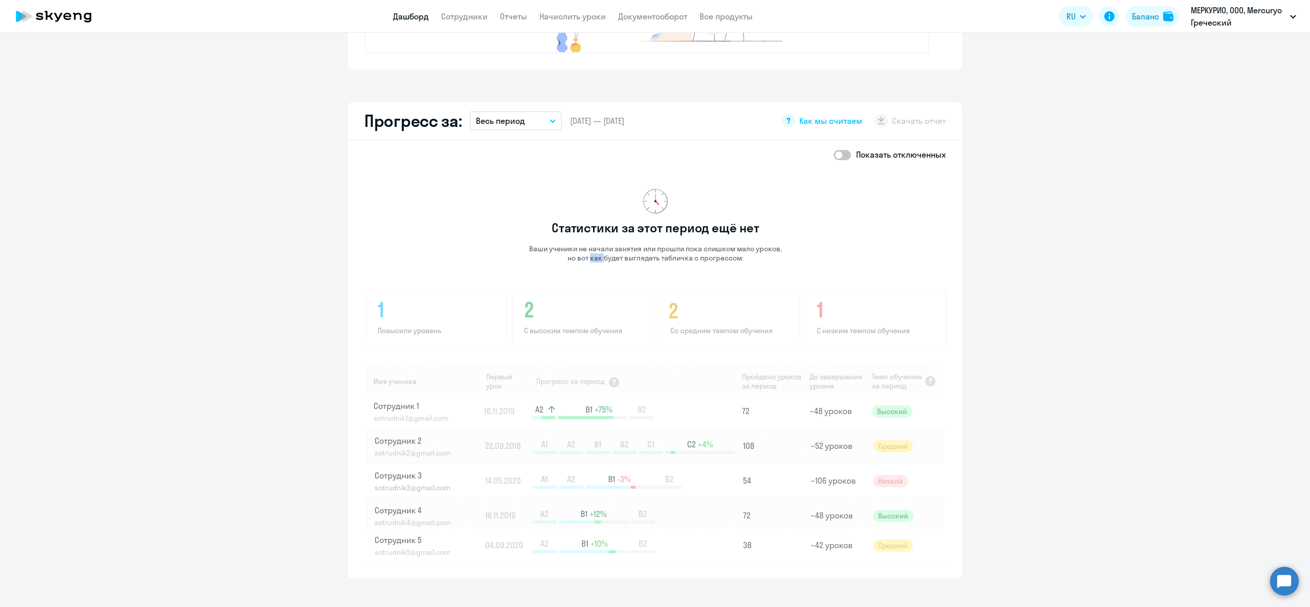
click at [592, 257] on p "Ваши ученики не начали занятия или прошли пока слишком мало уроков, но вот как …" at bounding box center [656, 253] width 254 height 18
click at [609, 226] on h3 "Статистики за этот период ещё нет" at bounding box center [655, 228] width 207 height 16
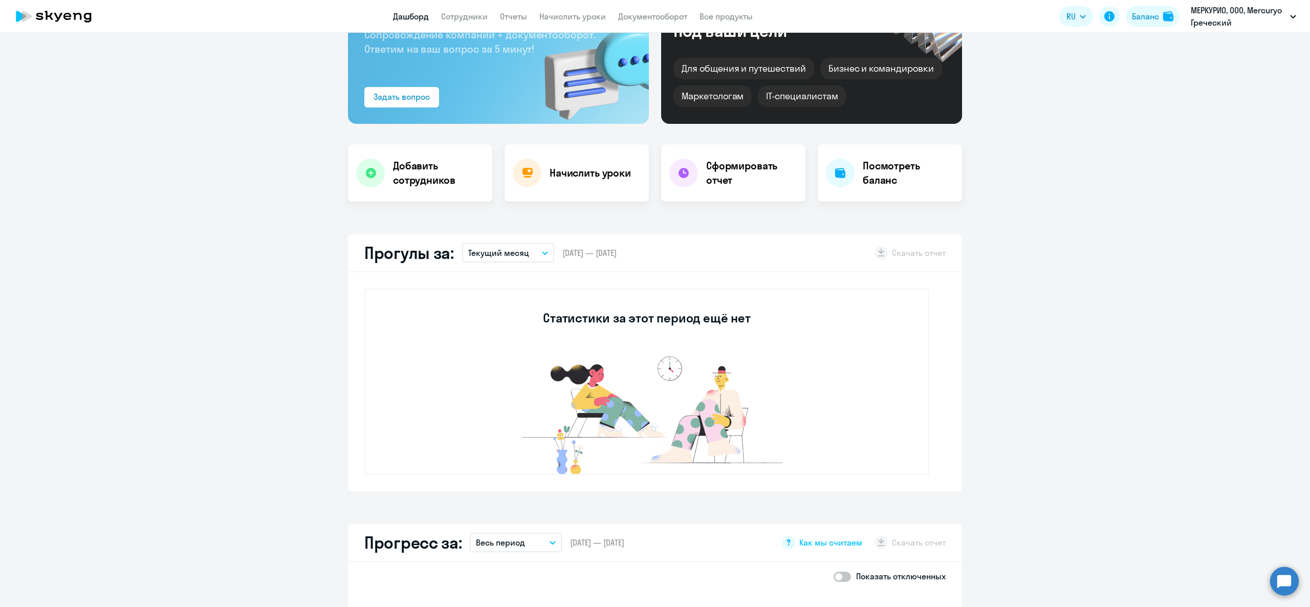
scroll to position [0, 0]
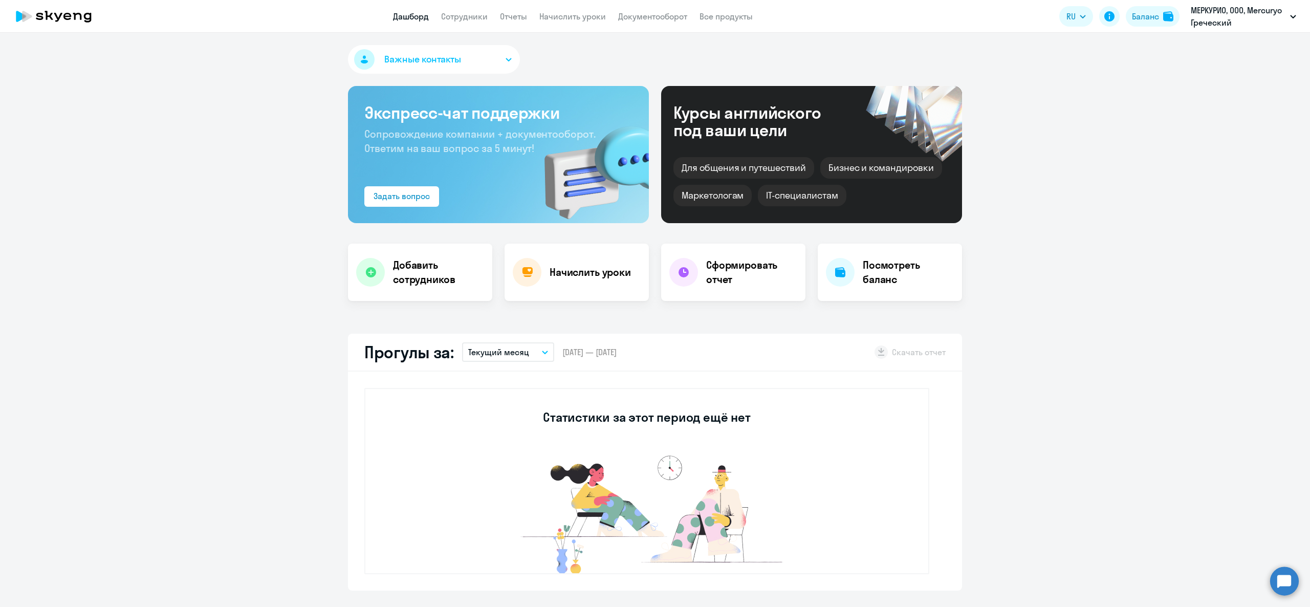
click at [422, 58] on span "Важные контакты" at bounding box center [422, 59] width 77 height 13
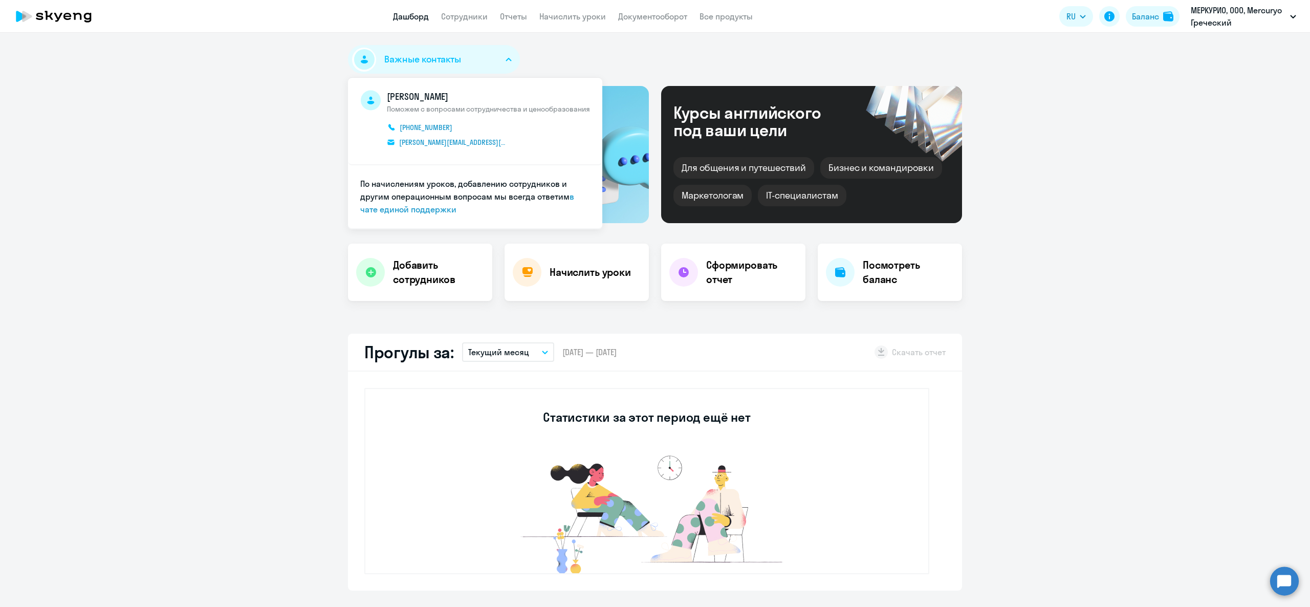
click at [422, 58] on span "Важные контакты" at bounding box center [422, 59] width 77 height 13
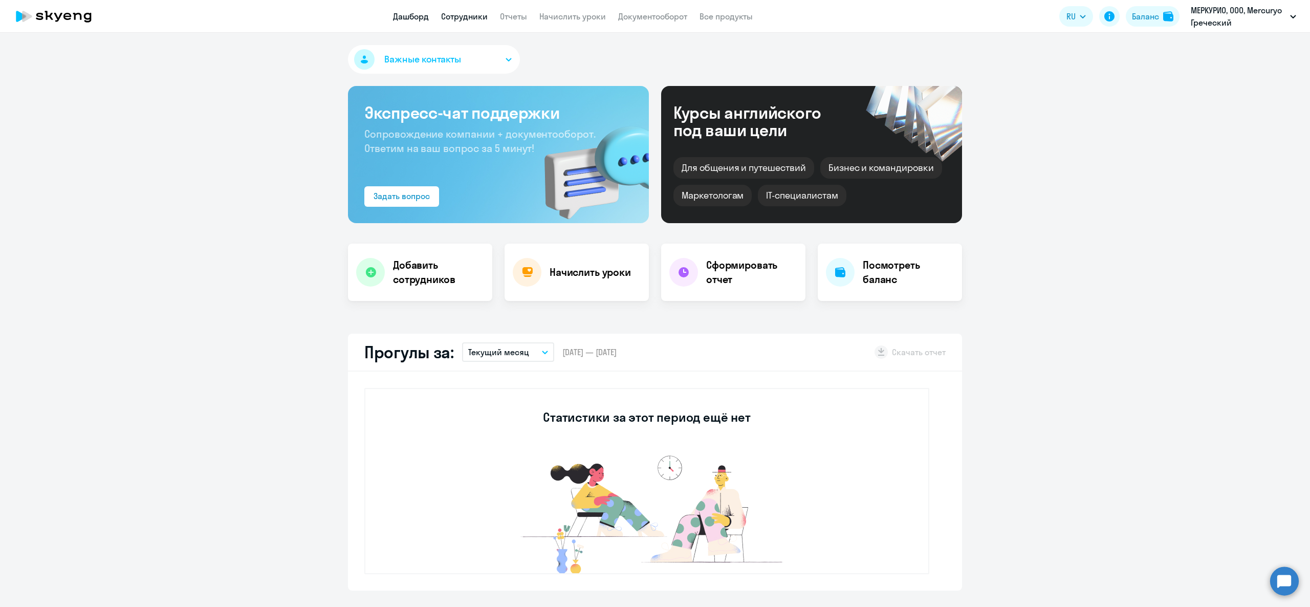
click at [457, 12] on link "Сотрудники" at bounding box center [464, 16] width 47 height 10
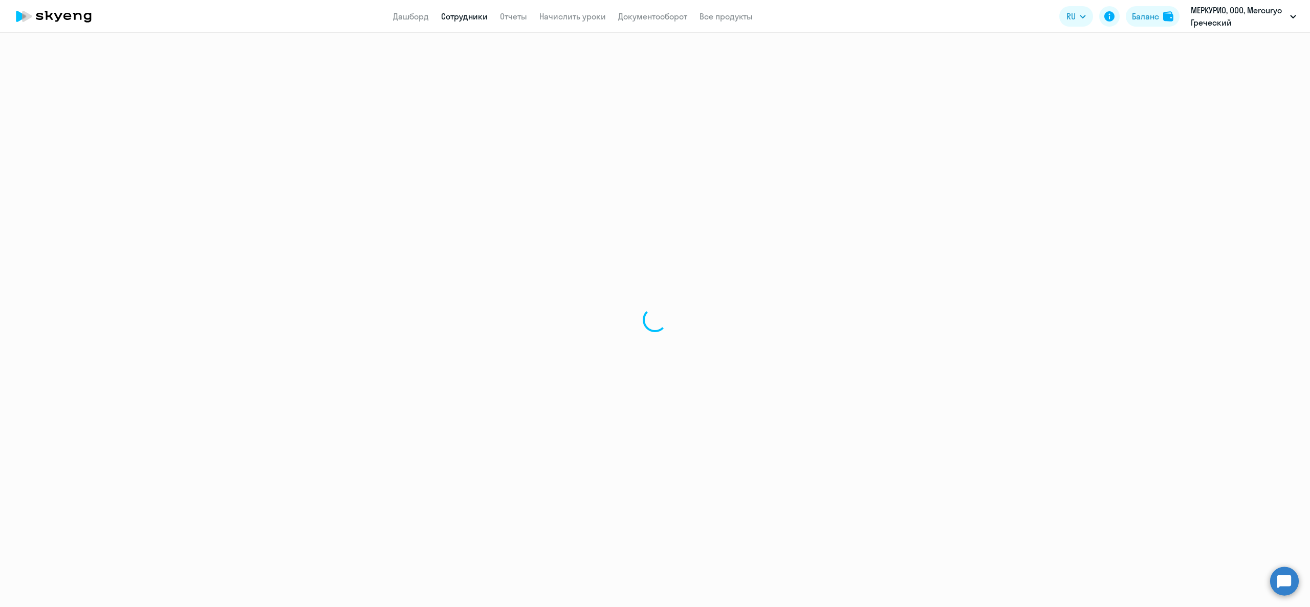
select select "30"
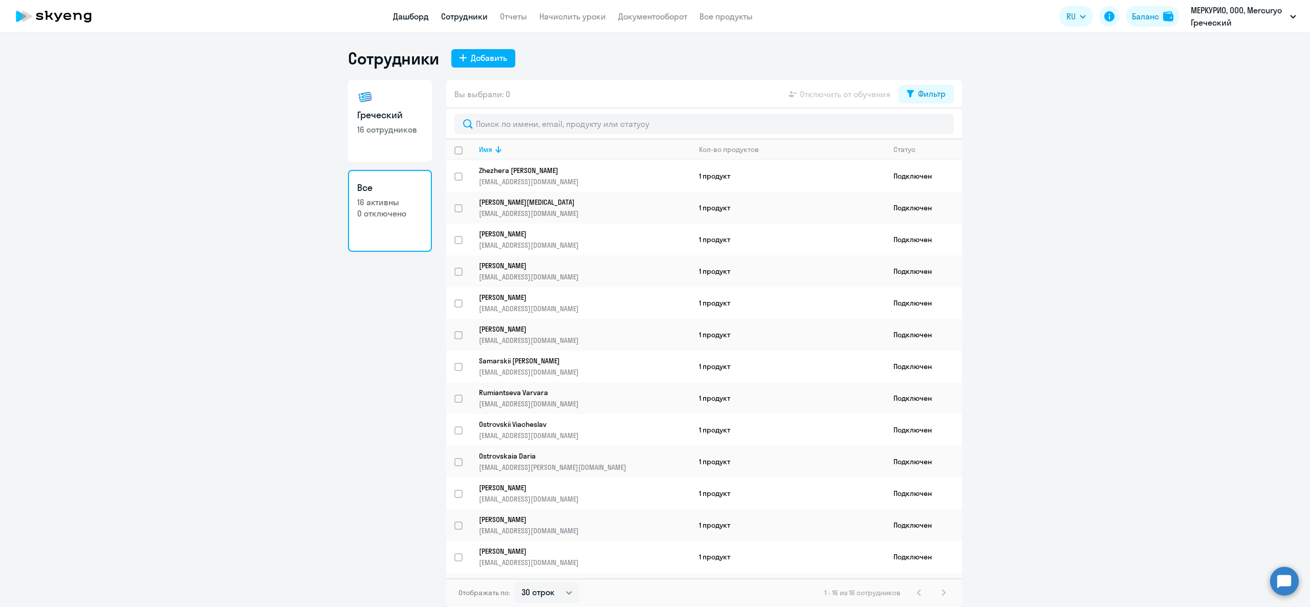
click at [415, 18] on link "Дашборд" at bounding box center [411, 16] width 36 height 10
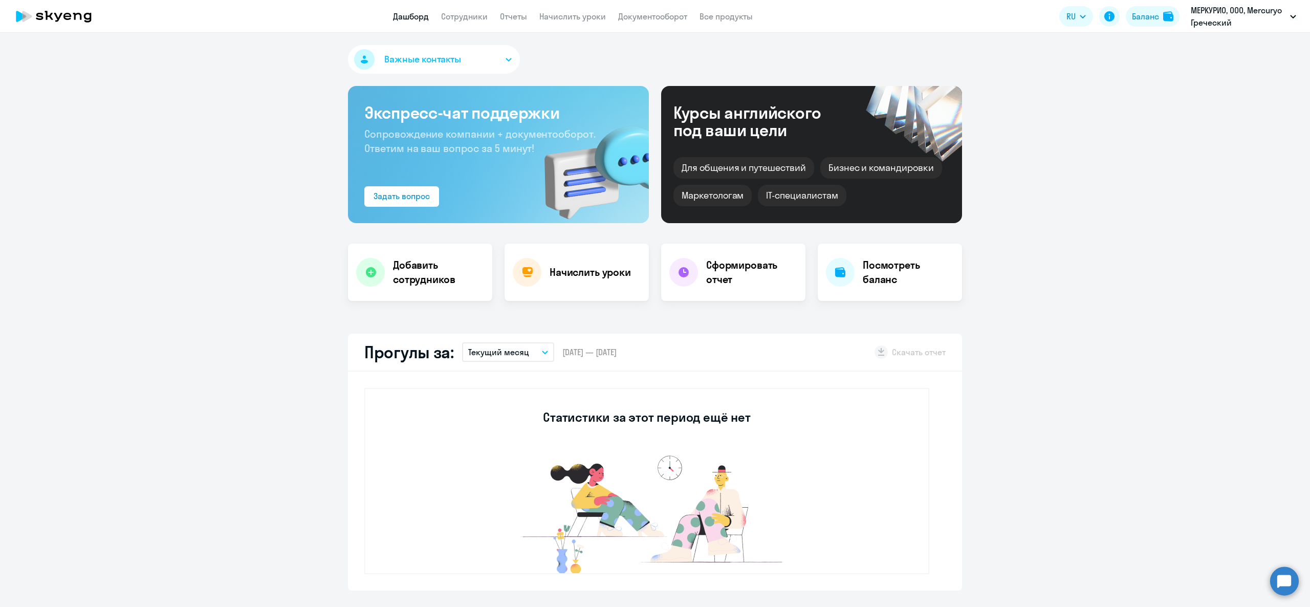
click at [474, 30] on app-header "Дашборд Сотрудники Отчеты Начислить уроки Документооборот Все продукты Дашборд …" at bounding box center [655, 16] width 1310 height 33
click at [472, 16] on link "Сотрудники" at bounding box center [464, 16] width 47 height 10
select select "30"
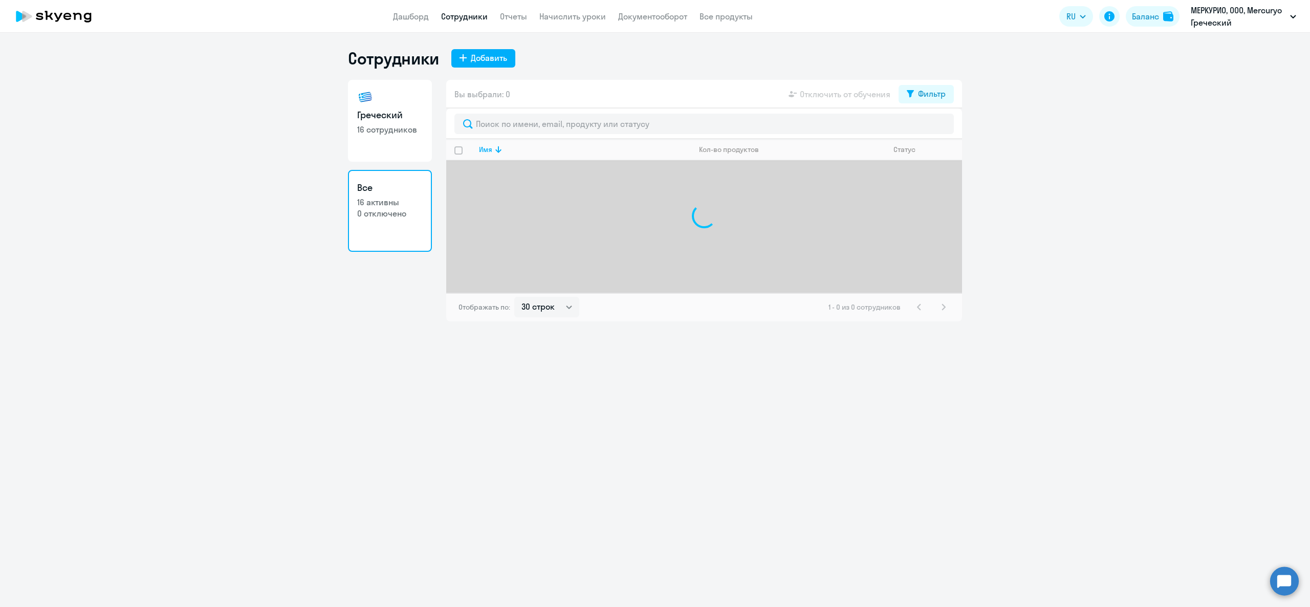
click at [406, 22] on app-menu-item-link "Дашборд" at bounding box center [411, 16] width 36 height 13
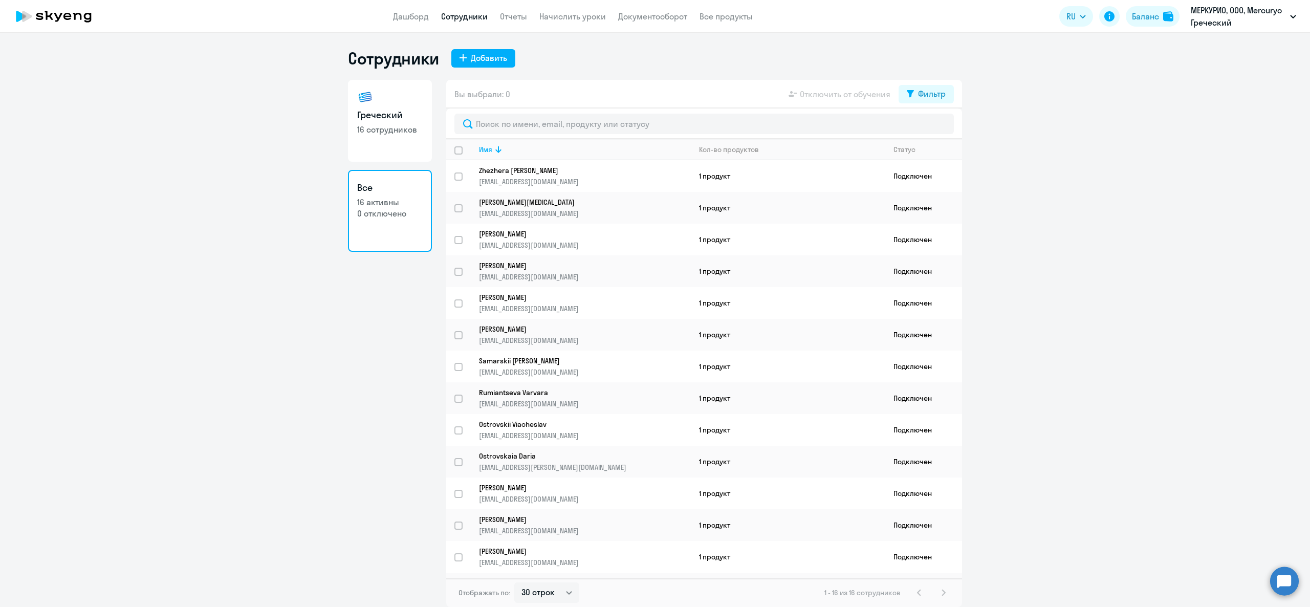
click at [438, 14] on nav "Дашборд Сотрудники Отчеты Начислить уроки Документооборот Все продукты" at bounding box center [573, 16] width 360 height 13
click at [427, 19] on link "Дашборд" at bounding box center [411, 16] width 36 height 10
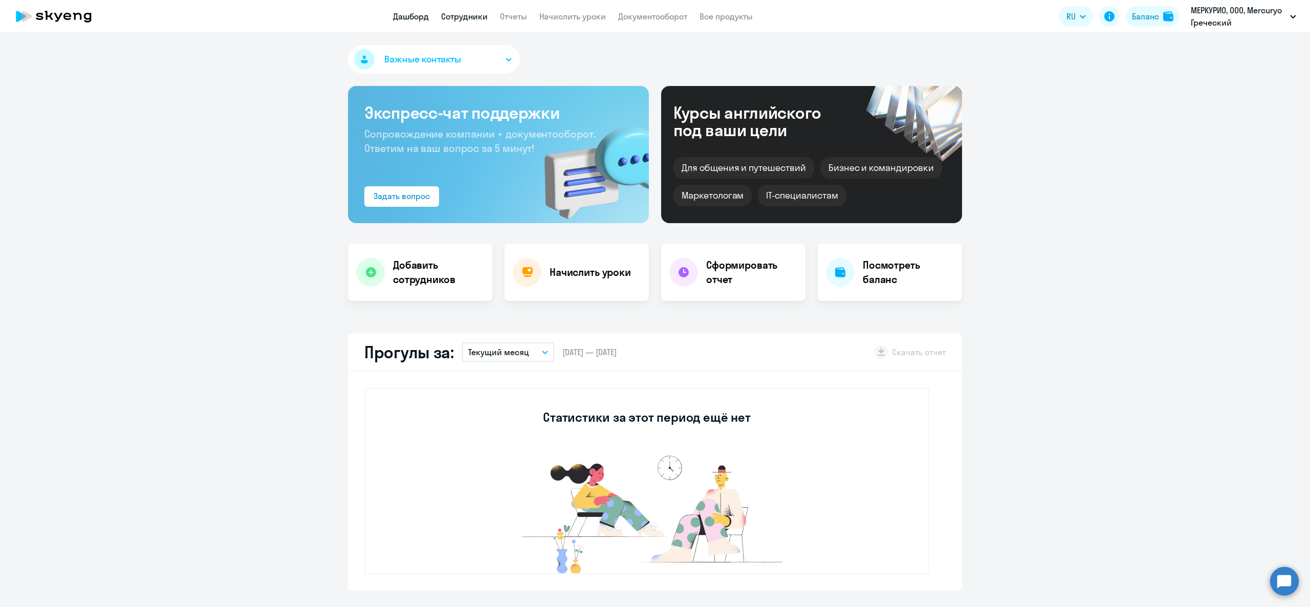
click at [461, 14] on link "Сотрудники" at bounding box center [464, 16] width 47 height 10
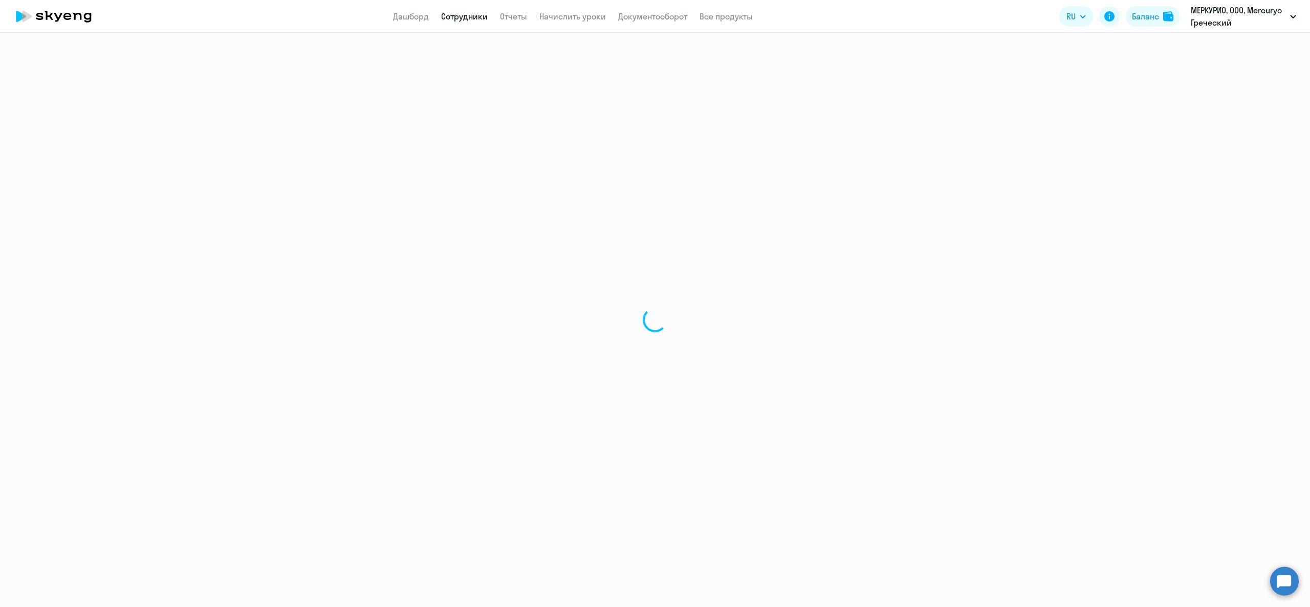
select select "30"
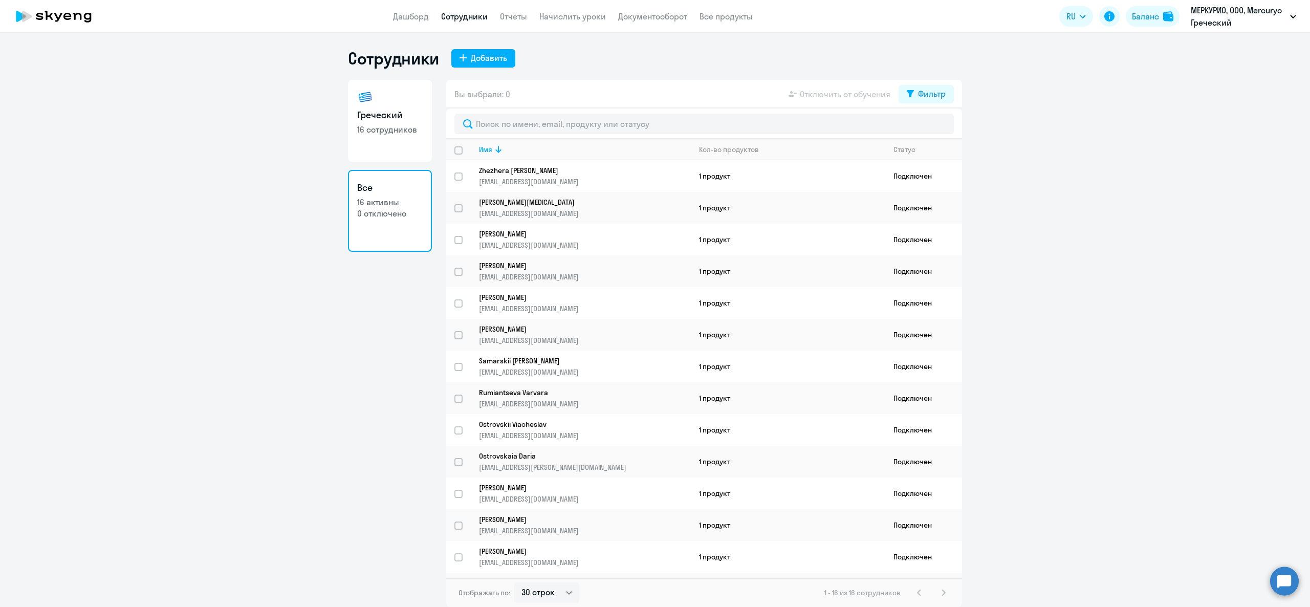
click at [376, 129] on p "16 сотрудников" at bounding box center [390, 129] width 66 height 11
select select "30"
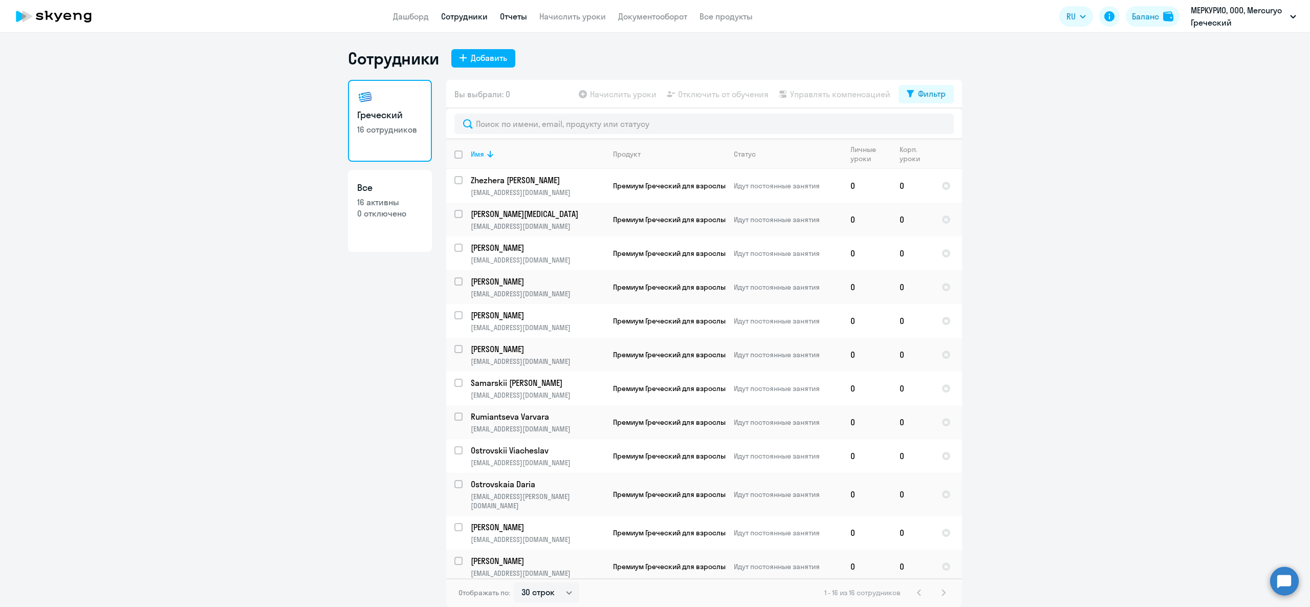
click at [502, 15] on link "Отчеты" at bounding box center [513, 16] width 27 height 10
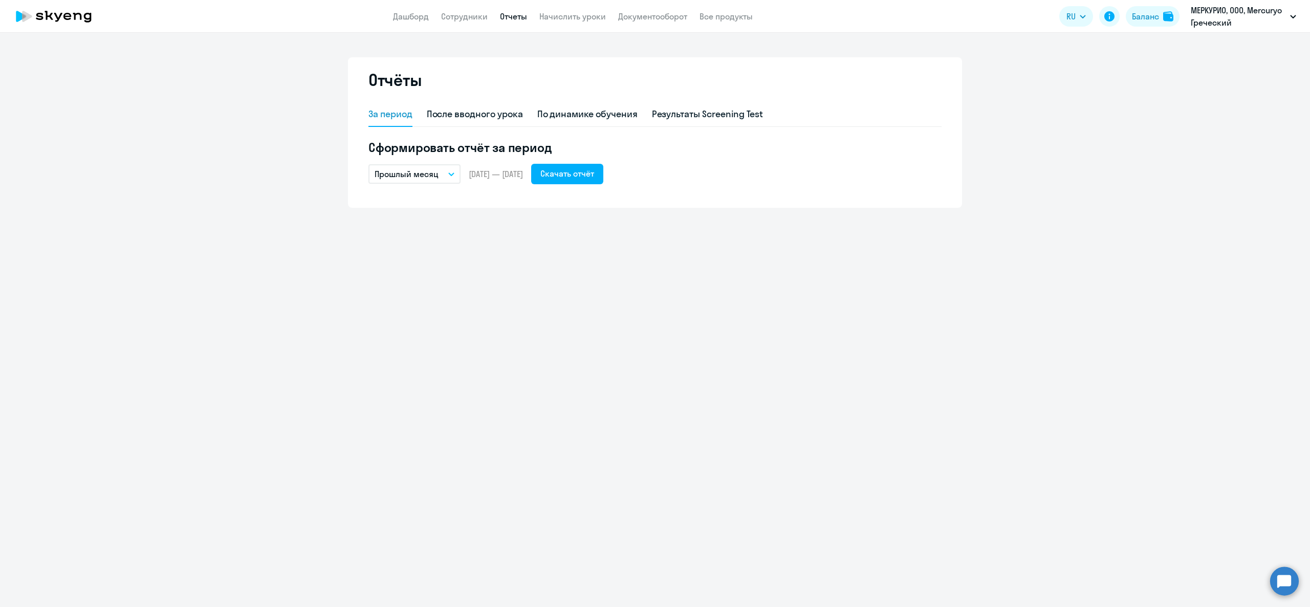
click at [576, 26] on app-header "Дашборд Сотрудники Отчеты Начислить уроки Документооборот Все продукты Дашборд …" at bounding box center [655, 16] width 1310 height 33
click at [572, 18] on link "Начислить уроки" at bounding box center [573, 16] width 67 height 10
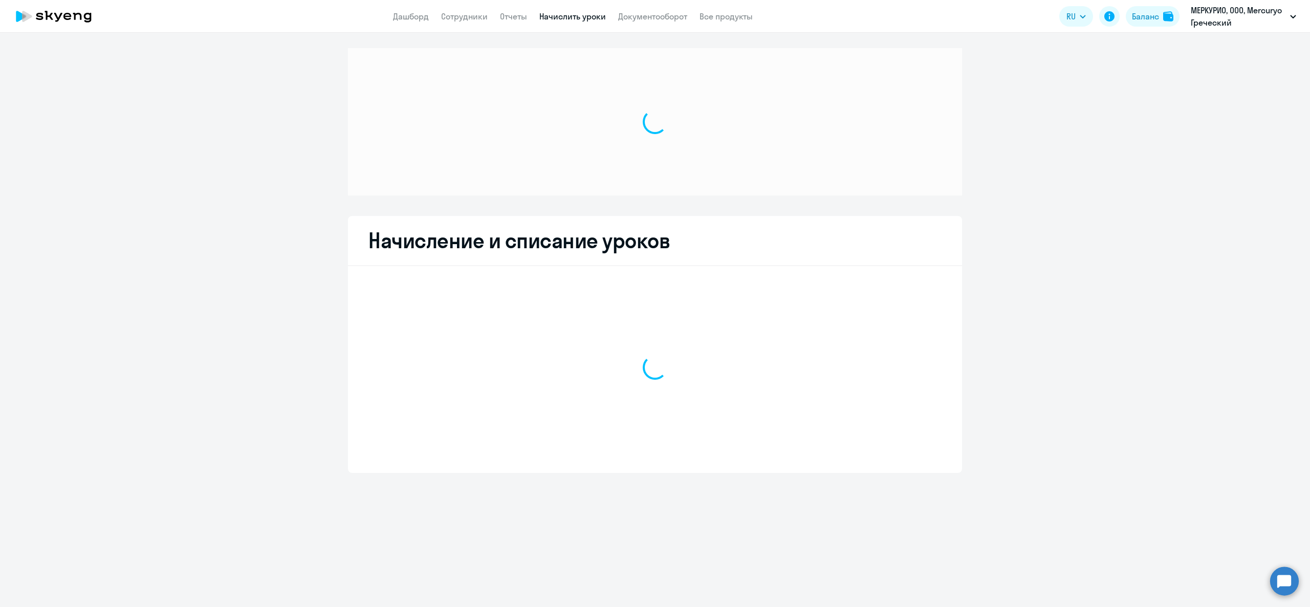
select select "10"
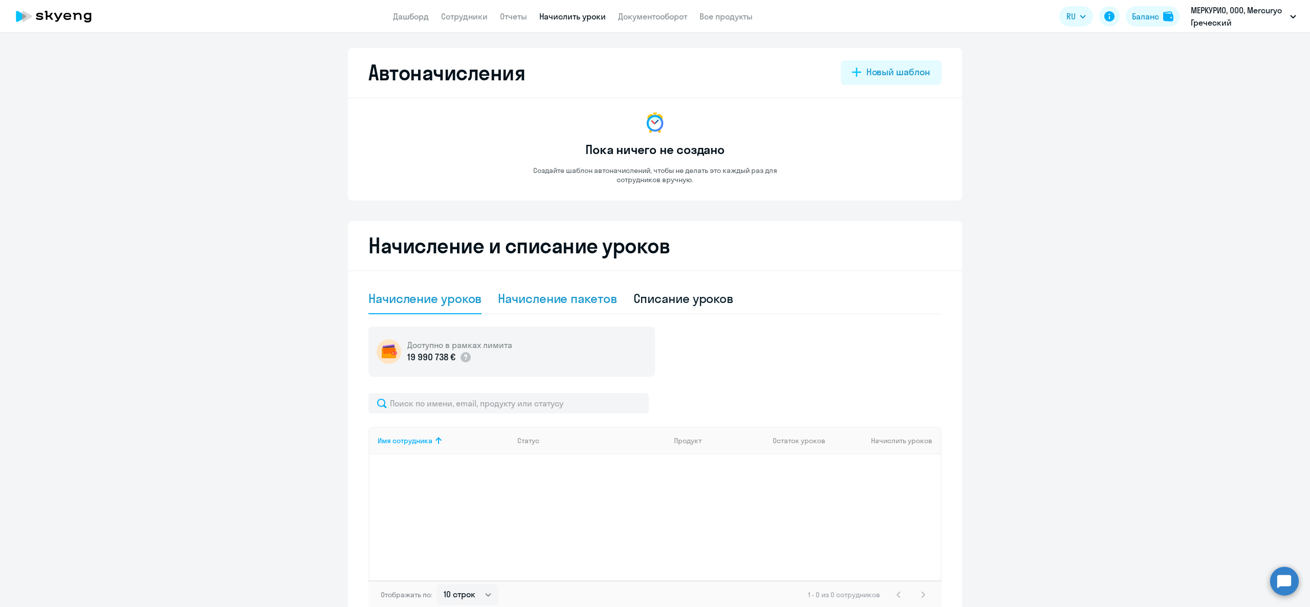
scroll to position [59, 0]
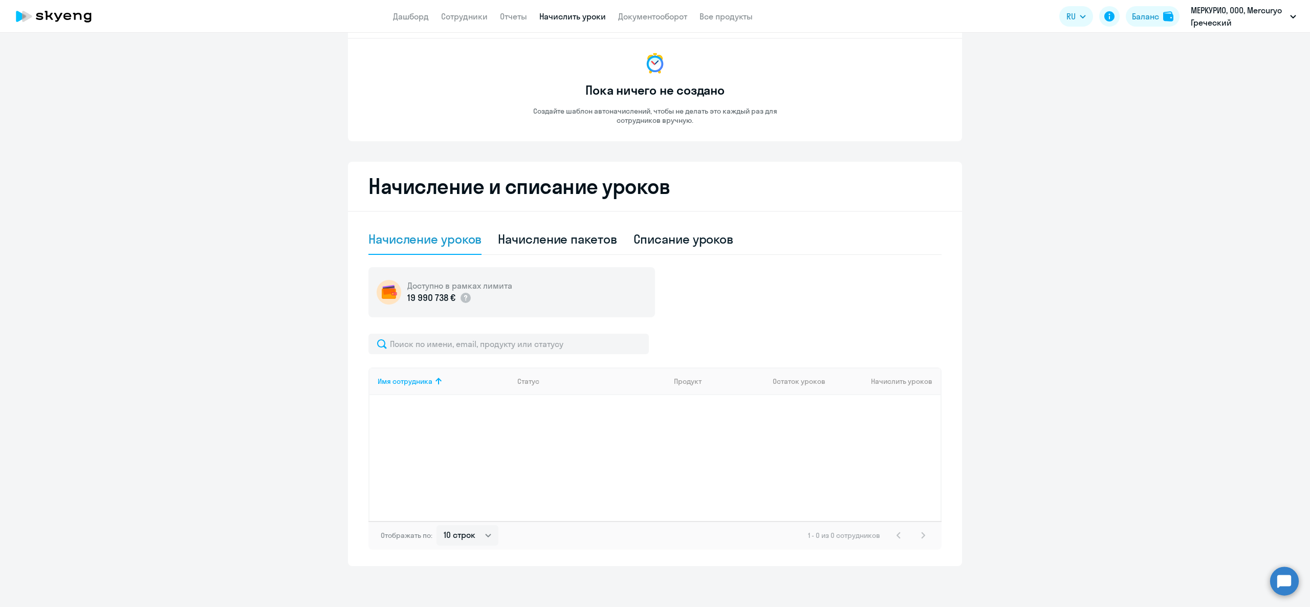
click at [547, 202] on div "Начисление и списание уроков Начисление уроков Начисление пакетов Списание урок…" at bounding box center [655, 364] width 614 height 404
click at [556, 218] on div "Начисление и списание уроков Начисление уроков Начисление пакетов Списание урок…" at bounding box center [655, 364] width 614 height 404
drag, startPoint x: 509, startPoint y: 242, endPoint x: 504, endPoint y: 245, distance: 6.2
click at [504, 245] on div "Начисление пакетов" at bounding box center [557, 239] width 119 height 16
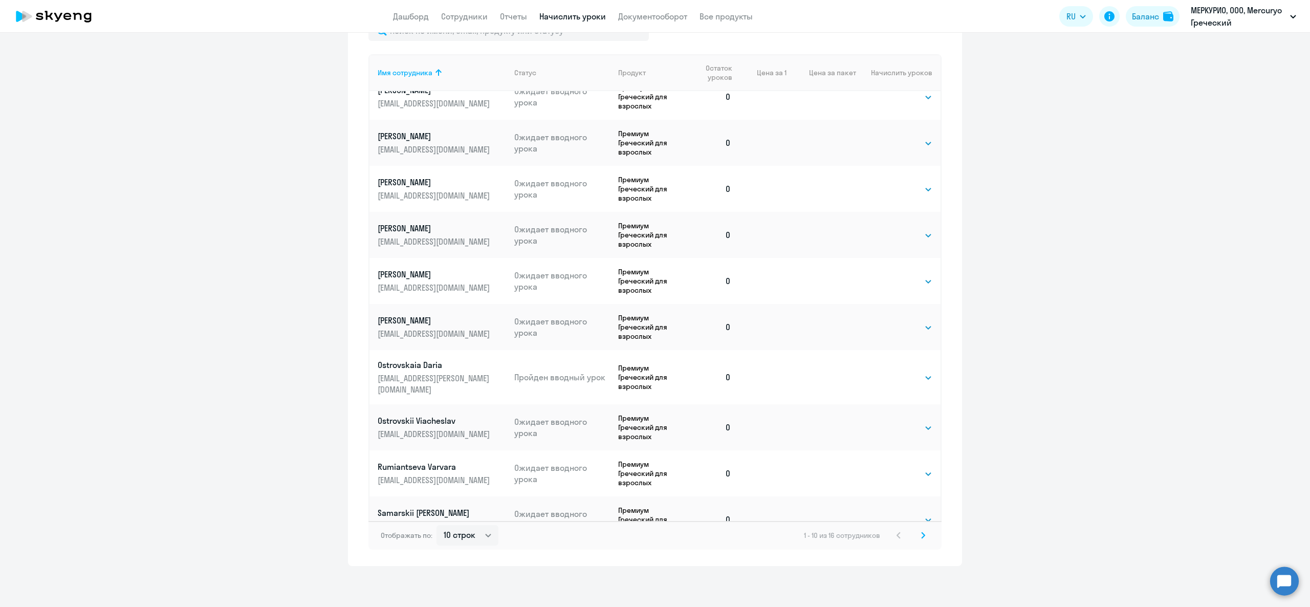
scroll to position [46, 0]
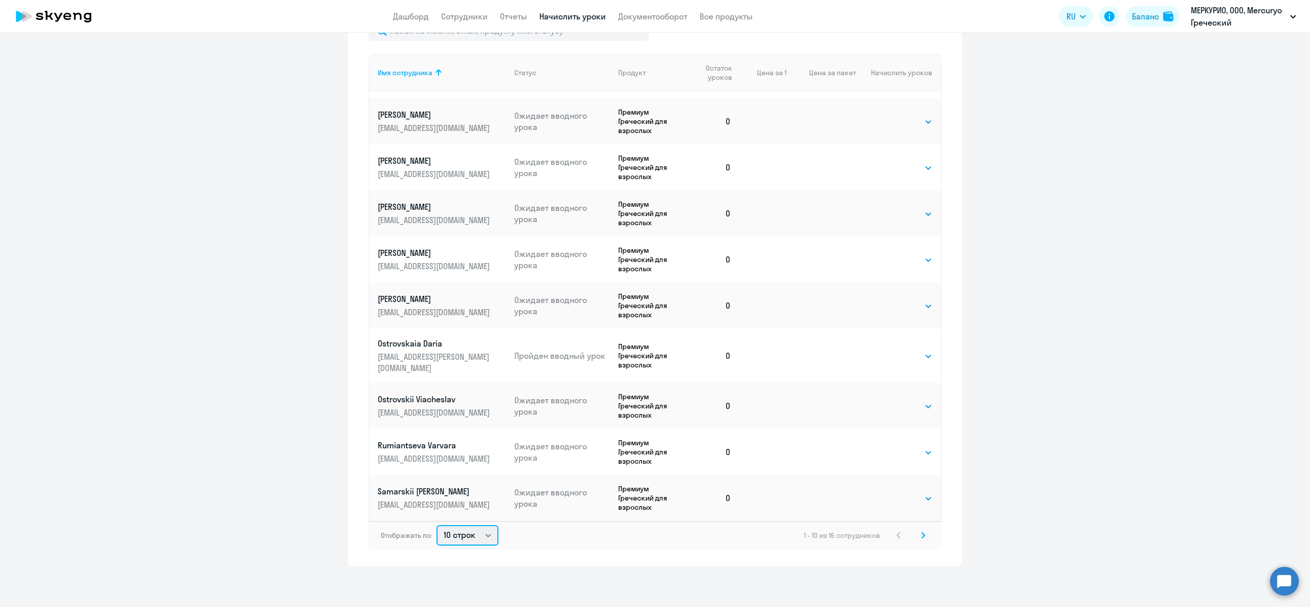
click at [464, 534] on select "10 строк 30 строк 50 строк" at bounding box center [468, 535] width 62 height 20
select select "30"
click at [437, 525] on select "10 строк 30 строк 50 строк" at bounding box center [468, 535] width 62 height 20
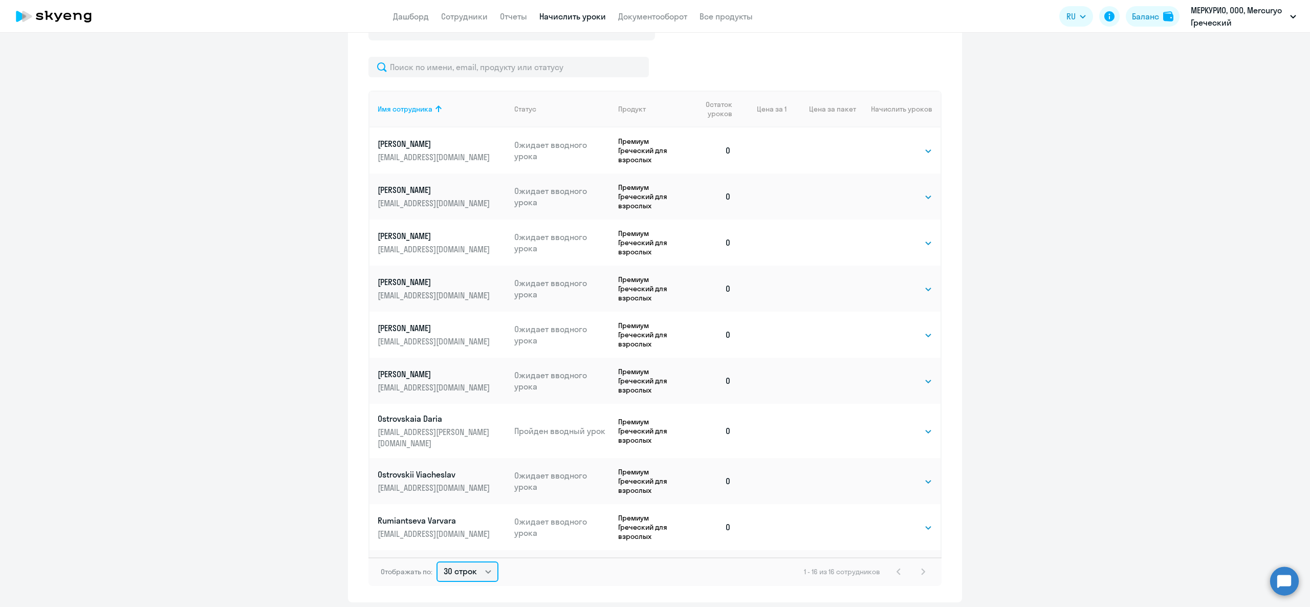
scroll to position [373, 0]
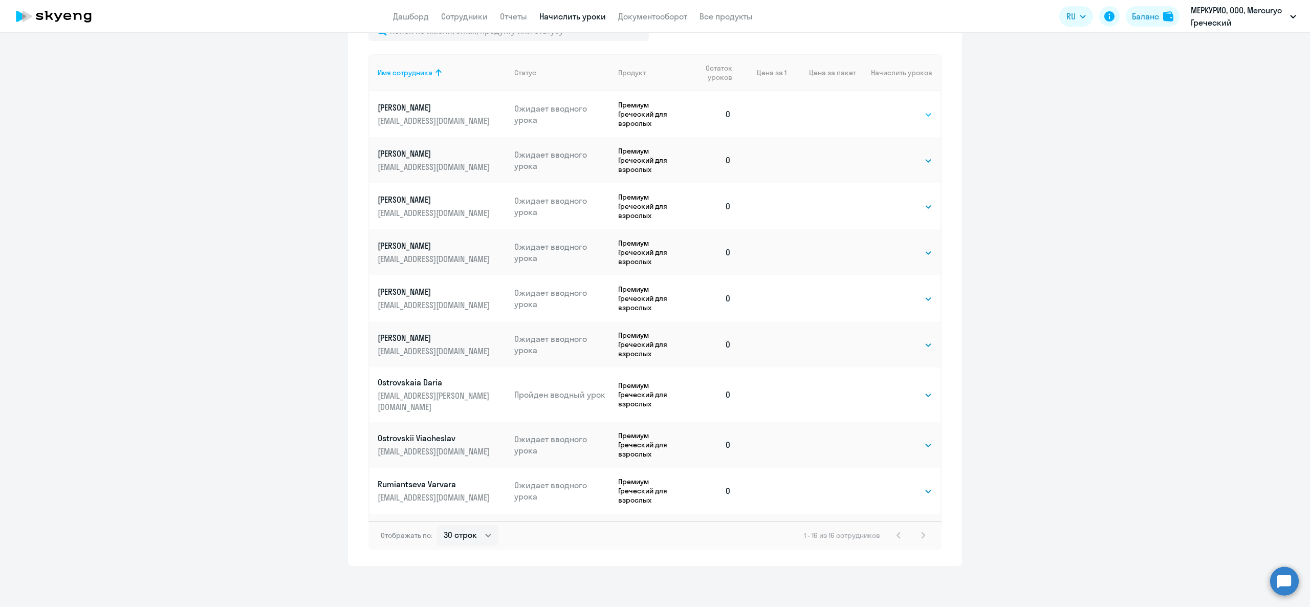
click at [898, 110] on select "Выбрать 4 8 16 32 64 96 128" at bounding box center [912, 115] width 42 height 12
select select "4"
click at [891, 109] on select "Выбрать 4 8 16 32 64 96 128" at bounding box center [912, 115] width 42 height 12
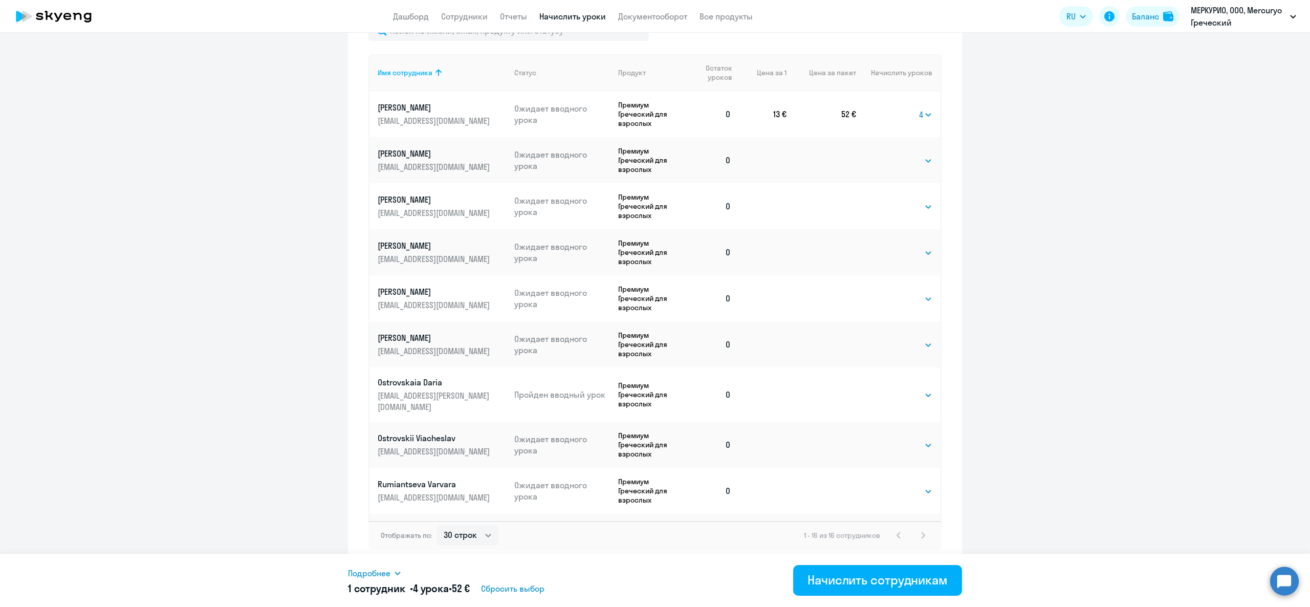
click at [897, 167] on td "Выбрать 4 8 16 32 64 96 128 Выбрать" at bounding box center [898, 160] width 84 height 46
click at [891, 163] on select "Выбрать 4 8 16 32 64 96 128" at bounding box center [912, 161] width 42 height 12
select select "4"
click at [891, 155] on select "Выбрать 4 8 16 32 64 96 128" at bounding box center [912, 161] width 42 height 12
click at [891, 209] on select "Выбрать 4 8 16 32 64 96 128" at bounding box center [912, 207] width 42 height 12
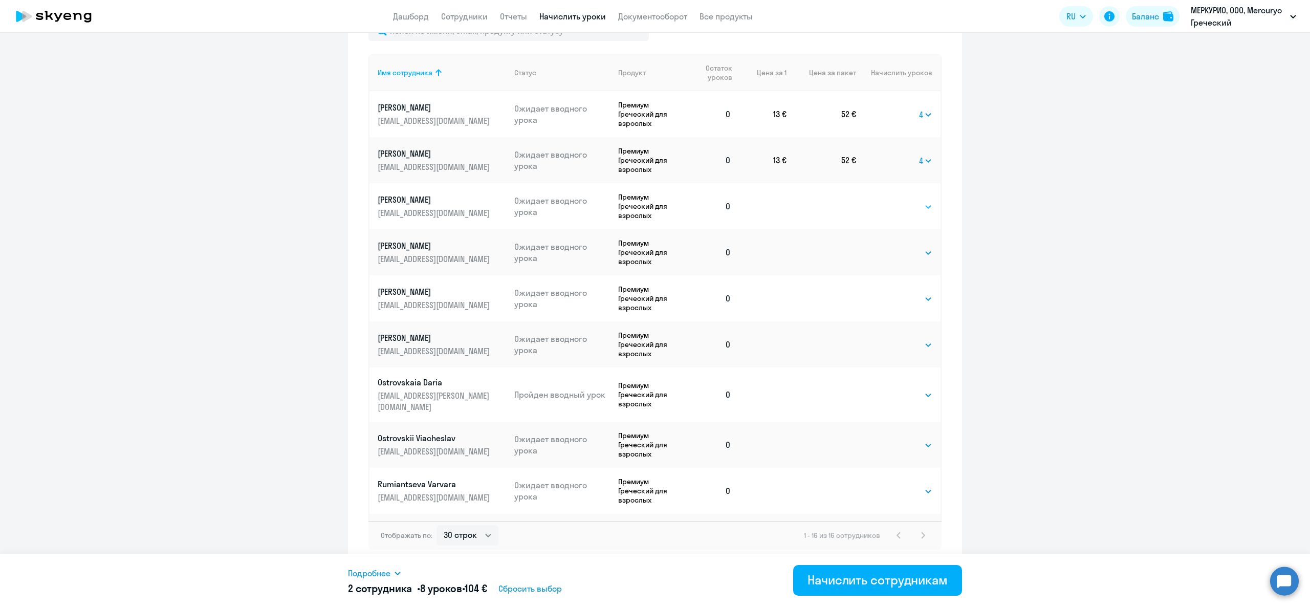
select select "4"
click at [891, 201] on select "Выбрать 4 8 16 32 64 96 128" at bounding box center [912, 207] width 42 height 12
click at [885, 258] on td "Выбрать 4 8 16 32 64 96 128 Выбрать" at bounding box center [898, 252] width 84 height 46
click at [891, 251] on select "Выбрать 4 8 16 32 64 96 128" at bounding box center [912, 253] width 42 height 12
click at [869, 306] on td "Выбрать 4 8 16 32 64 96 128 Выбрать" at bounding box center [898, 298] width 84 height 46
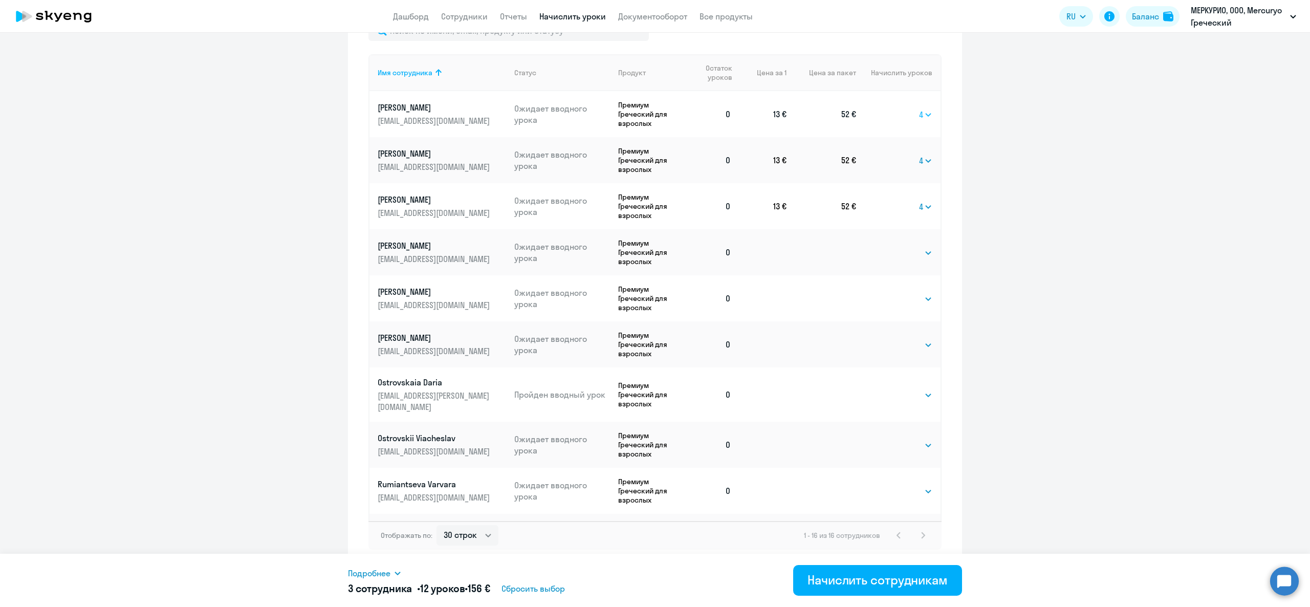
click at [919, 113] on select "Выбрать 4 8 16 32 64 96 128" at bounding box center [925, 115] width 13 height 12
select select
click at [919, 109] on select "Выбрать 4 8 16 32 64 96 128" at bounding box center [925, 115] width 13 height 12
click at [900, 145] on td "Выбрать 4 8 16 32 64 96 128 4" at bounding box center [898, 160] width 84 height 46
click at [919, 159] on select "Выбрать 4 8 16 32 64 96 128" at bounding box center [925, 161] width 13 height 12
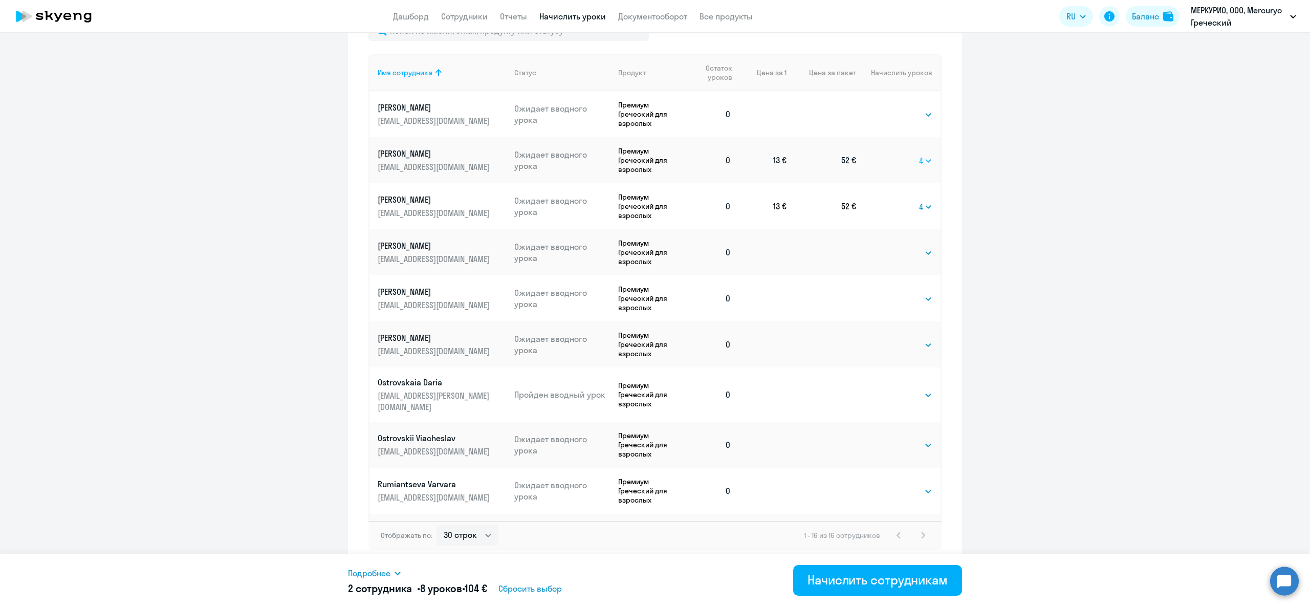
select select
click at [919, 155] on select "Выбрать 4 8 16 32 64 96 128" at bounding box center [925, 161] width 13 height 12
drag, startPoint x: 899, startPoint y: 193, endPoint x: 906, endPoint y: 207, distance: 14.7
click at [899, 195] on td "Выбрать 4 8 16 32 64 96 128 4" at bounding box center [898, 206] width 84 height 46
click at [919, 207] on select "Выбрать 4 8 16 32 64 96 128" at bounding box center [925, 207] width 13 height 12
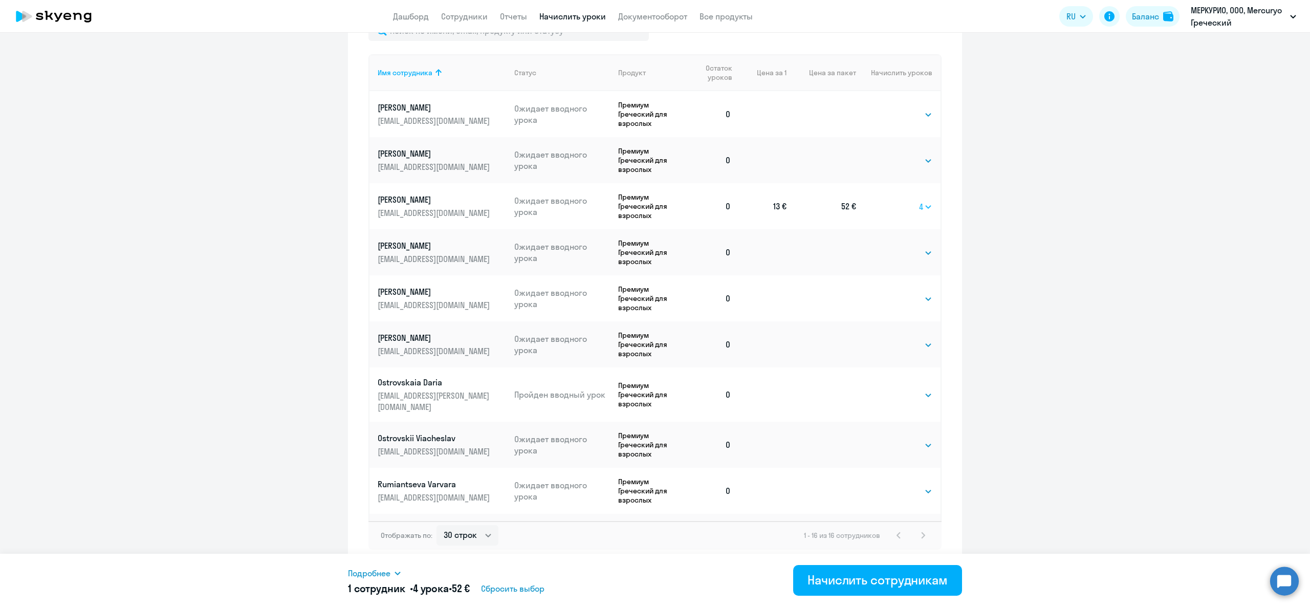
select select
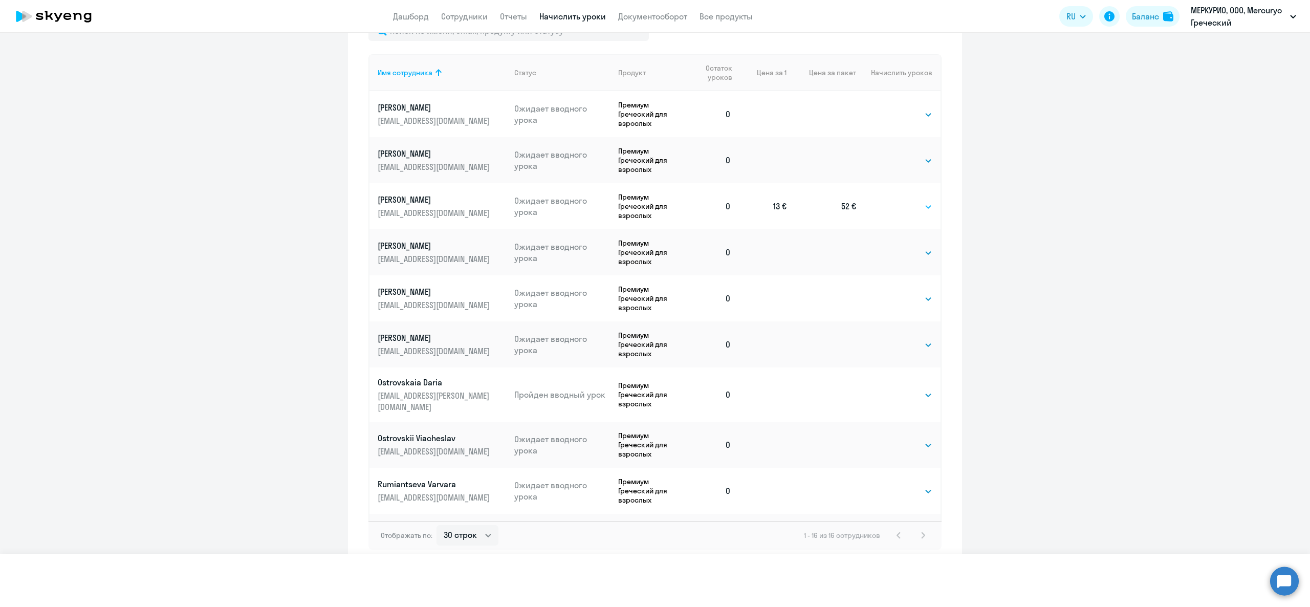
click at [919, 201] on select "Выбрать 4 8 16 32 64 96 128" at bounding box center [925, 207] width 13 height 12
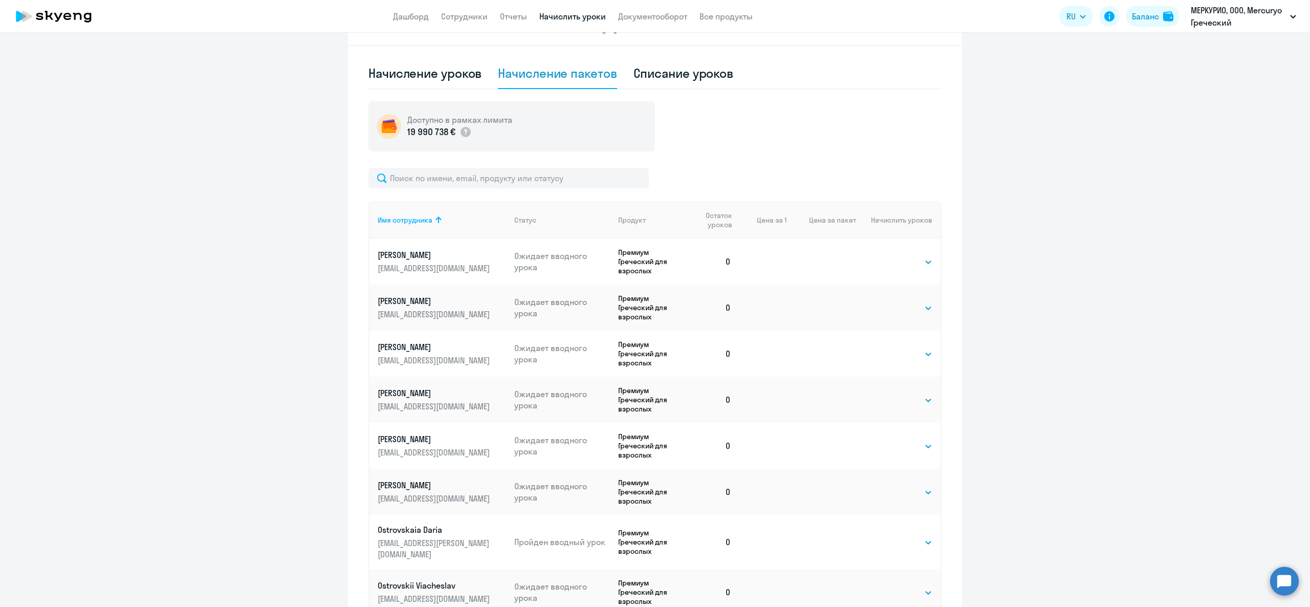
scroll to position [0, 0]
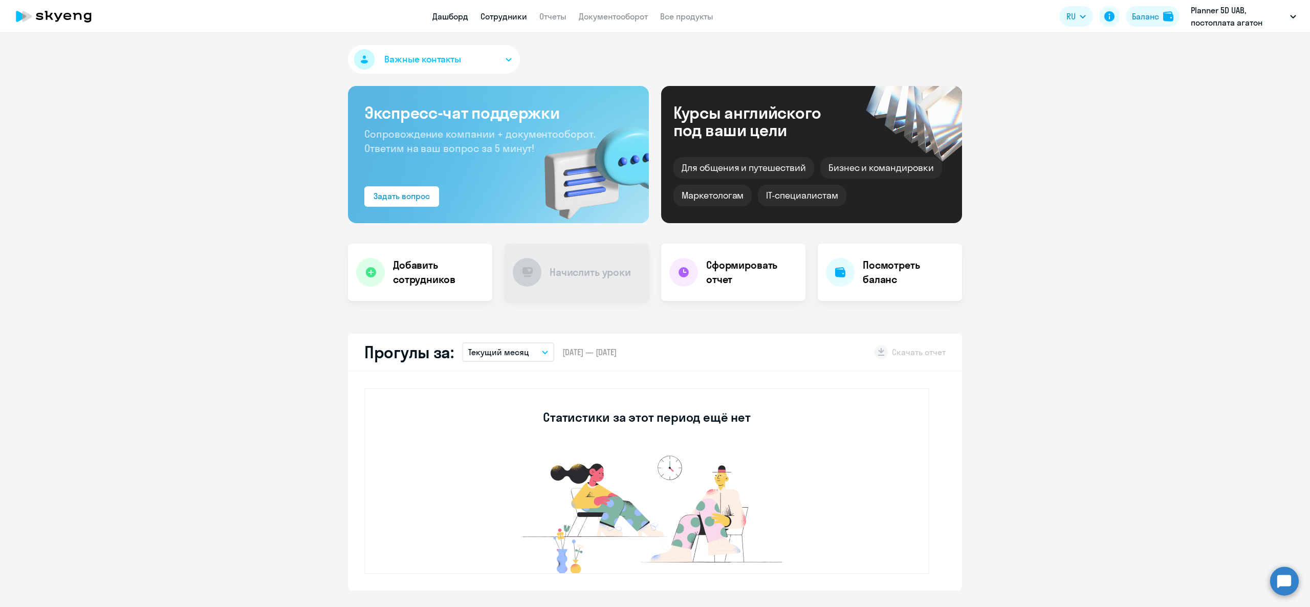
click at [504, 13] on link "Сотрудники" at bounding box center [504, 16] width 47 height 10
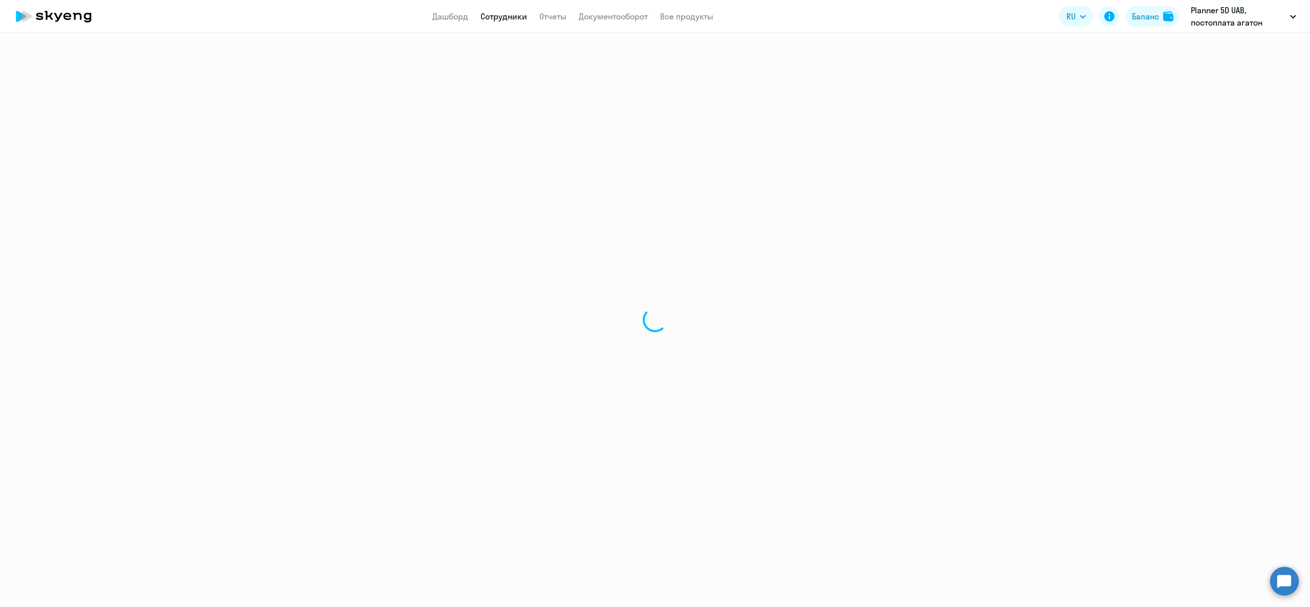
select select "30"
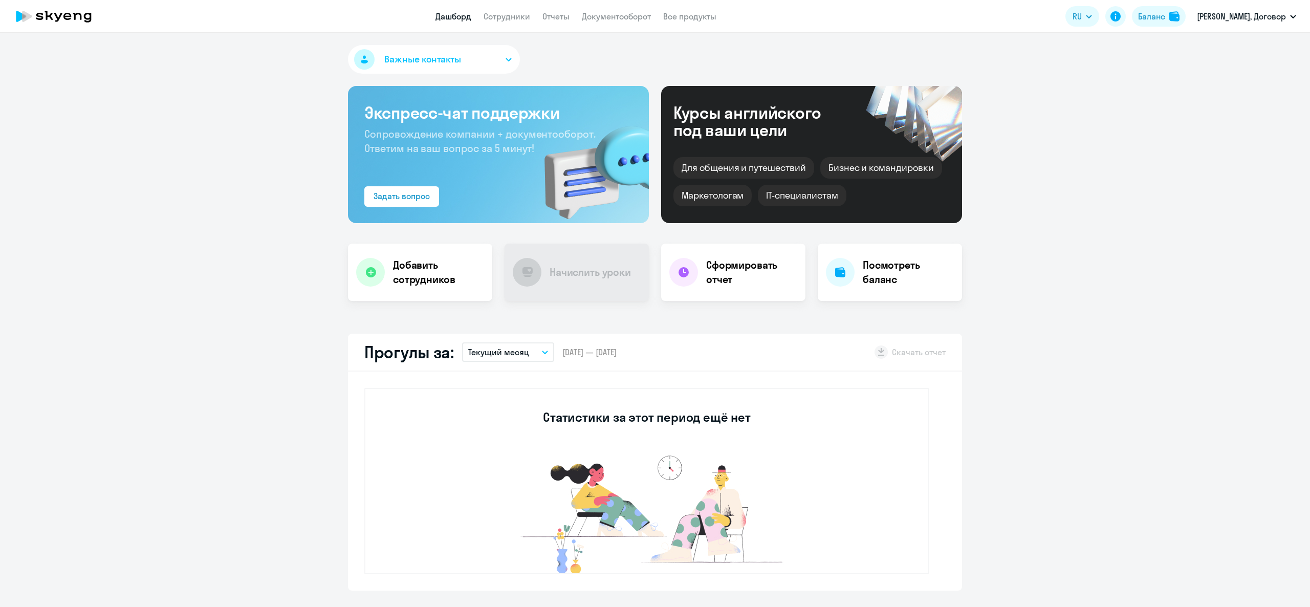
click at [512, 25] on app-header "Дашборд Сотрудники Отчеты Документооборот Все продукты Дашборд Сотрудники Отчет…" at bounding box center [655, 16] width 1310 height 33
click at [514, 18] on link "Сотрудники" at bounding box center [507, 16] width 47 height 10
select select "30"
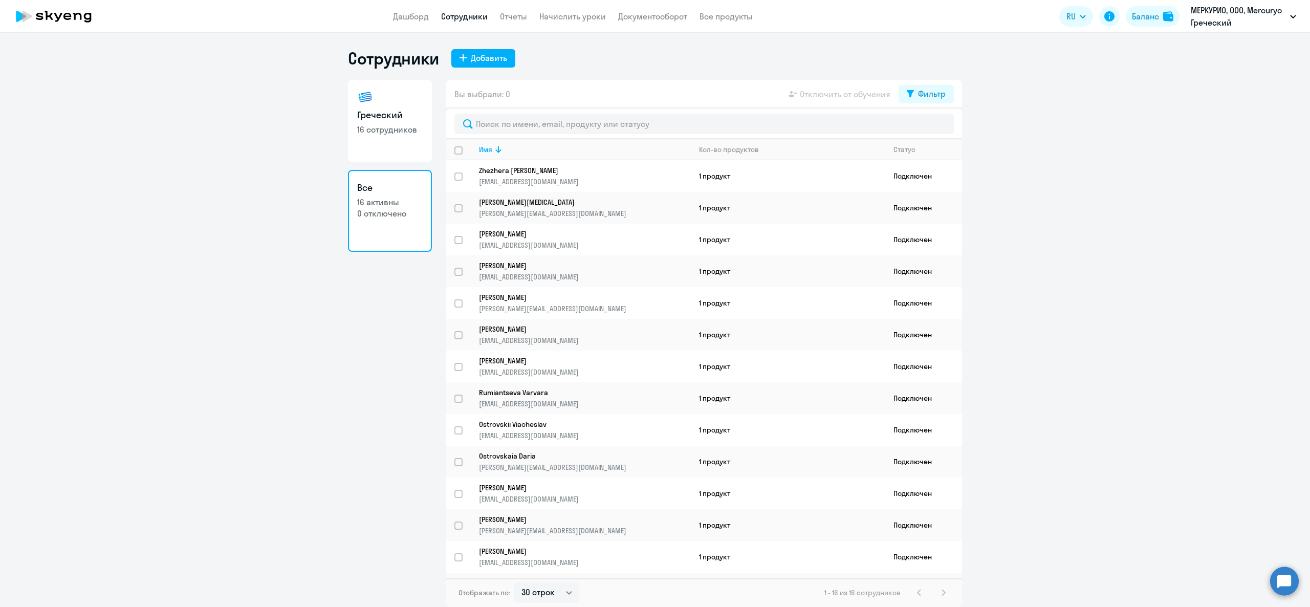
select select "30"
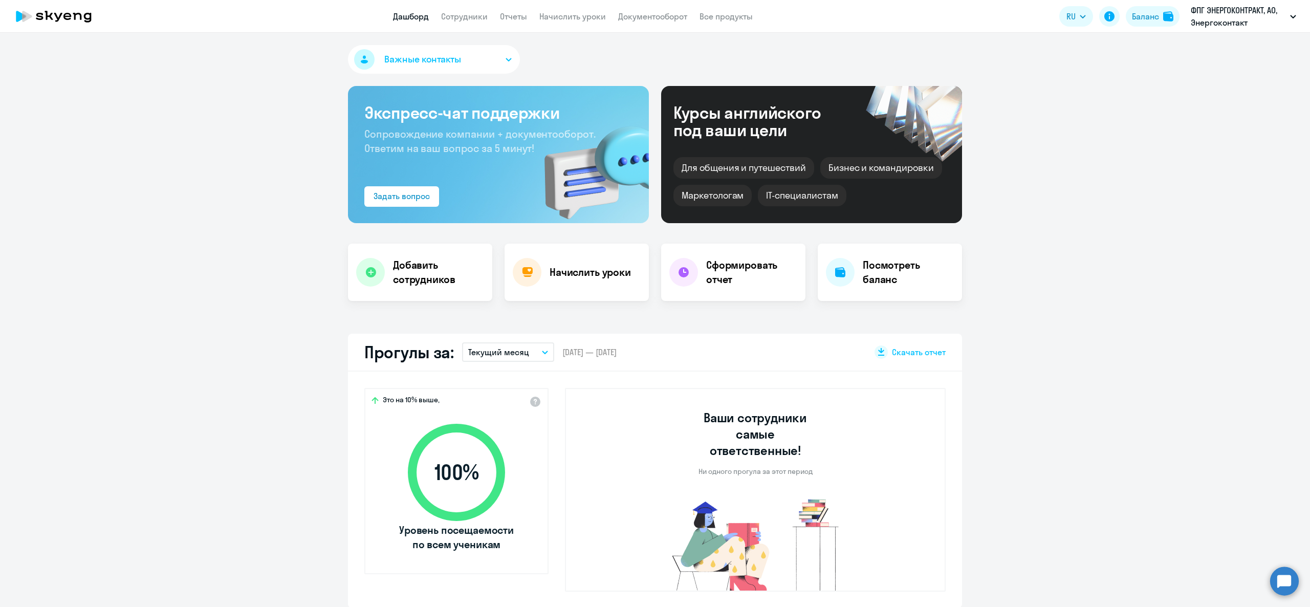
click at [477, 13] on link "Сотрудники" at bounding box center [464, 16] width 47 height 10
select select "30"
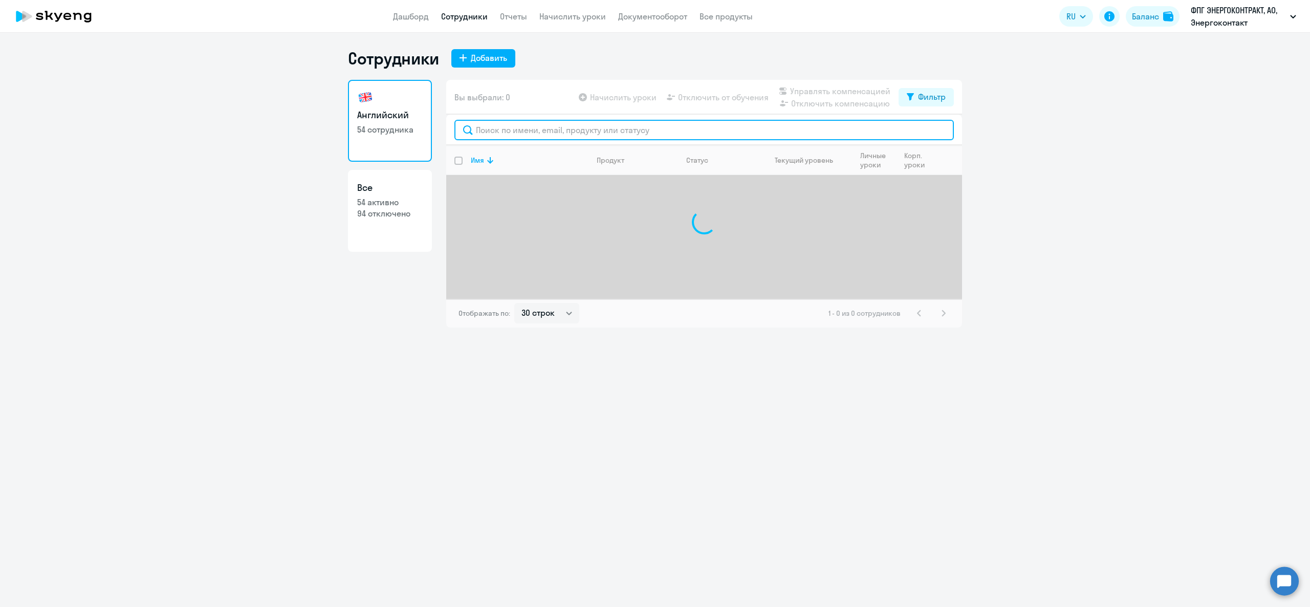
click at [487, 131] on input "text" at bounding box center [705, 130] width 500 height 20
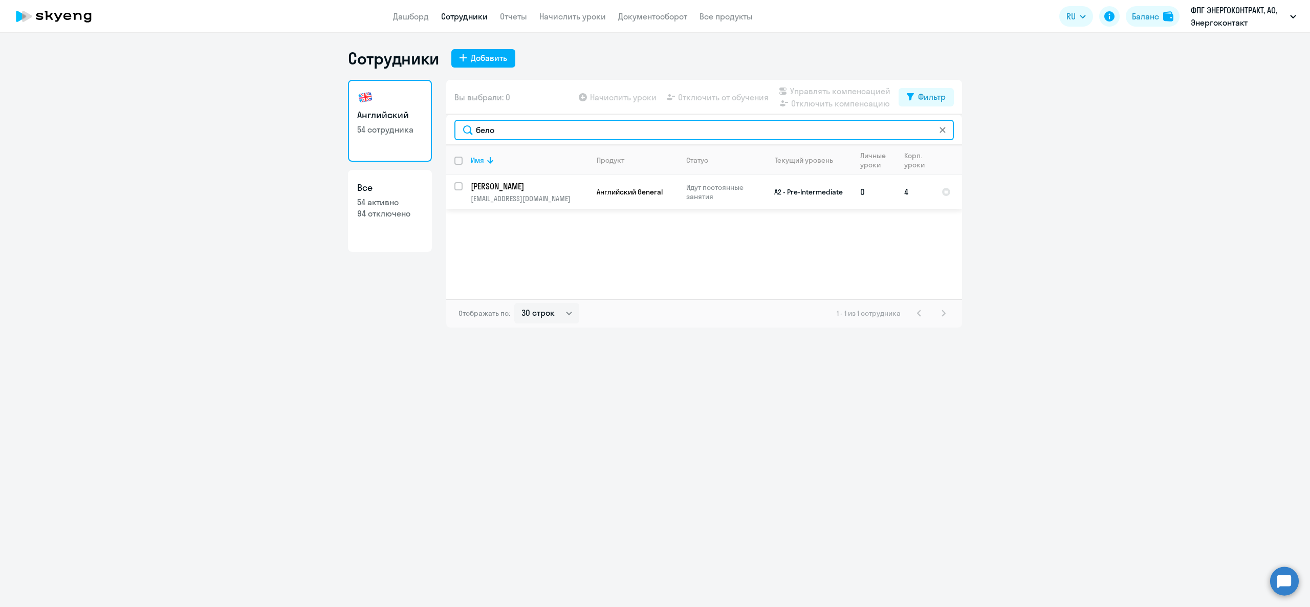
type input "бело"
click at [520, 194] on p "belozerova@energocontract.ru" at bounding box center [529, 198] width 117 height 9
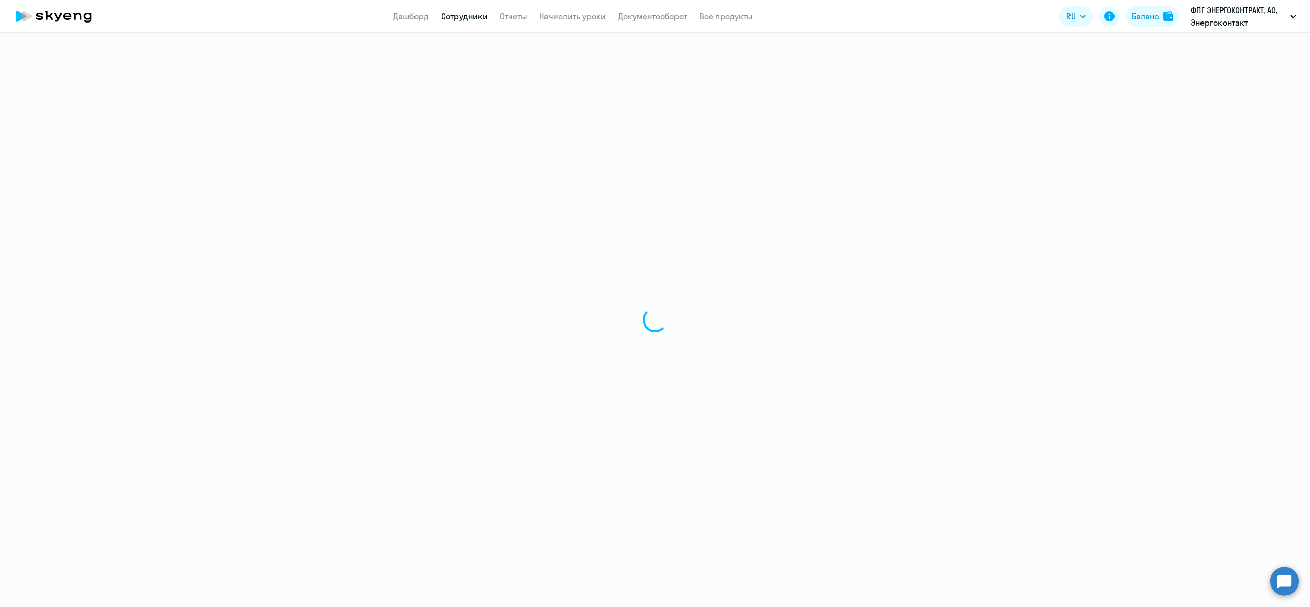
select select "english"
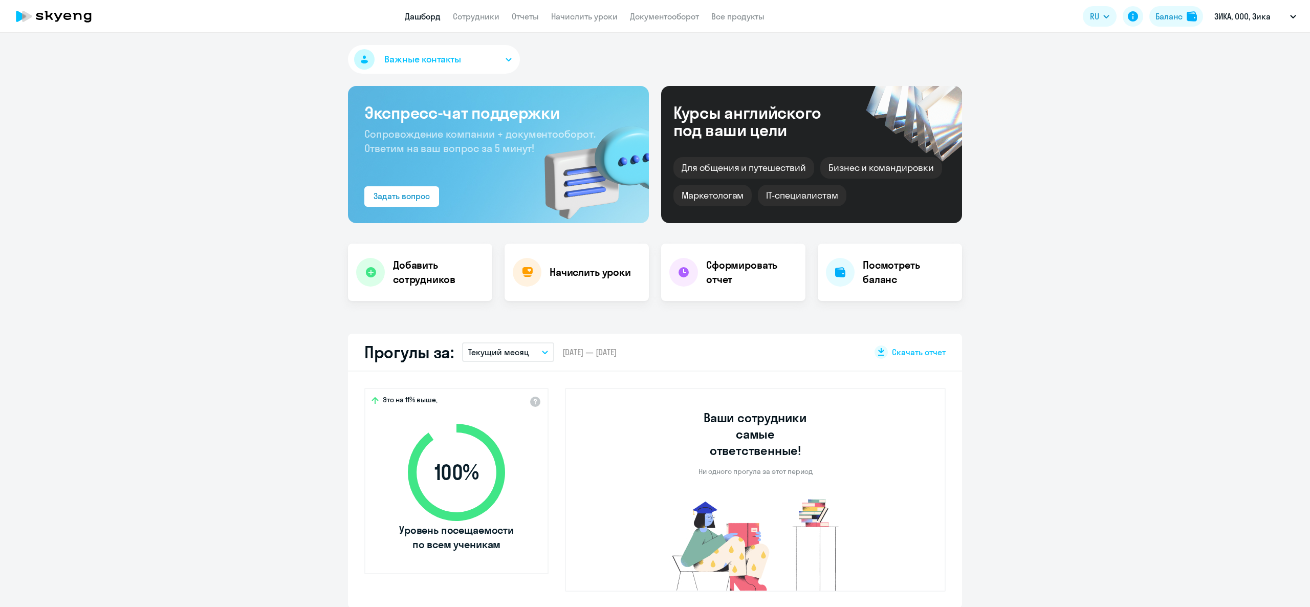
select select "30"
click at [578, 27] on app-header "Дашборд Сотрудники Отчеты Начислить уроки Документооборот Все продукты Дашборд …" at bounding box center [655, 16] width 1310 height 33
click at [575, 24] on app-header "Дашборд Сотрудники Отчеты Начислить уроки Документооборот Все продукты Дашборд …" at bounding box center [655, 16] width 1310 height 33
click at [573, 14] on link "Начислить уроки" at bounding box center [584, 16] width 67 height 10
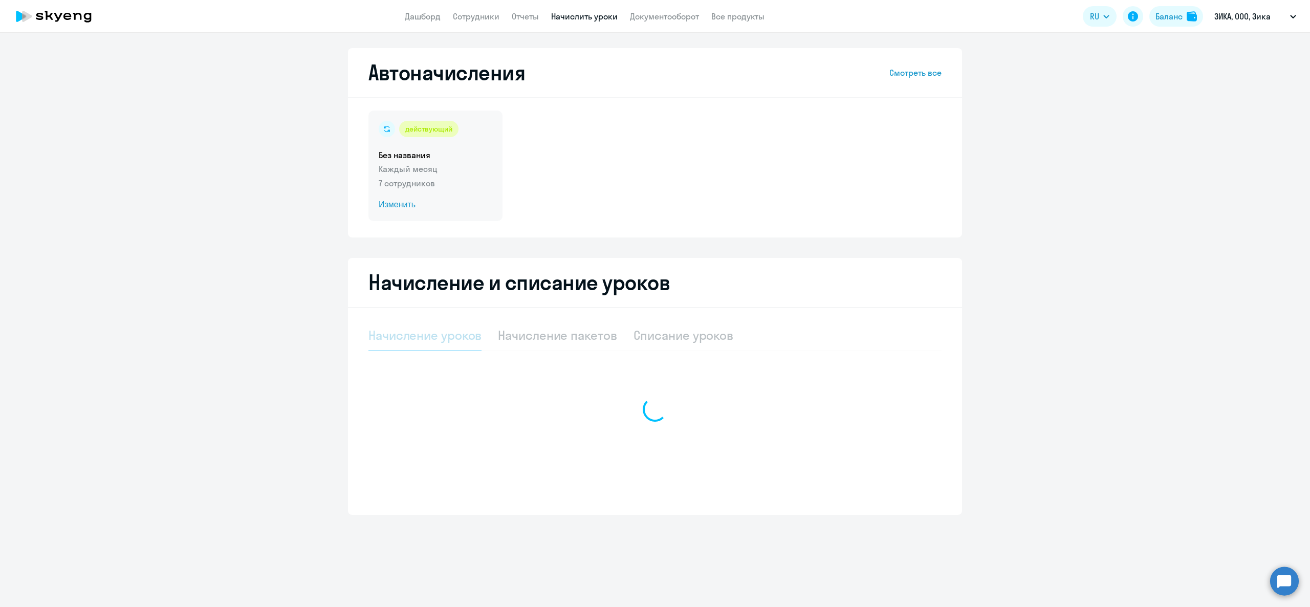
select select "10"
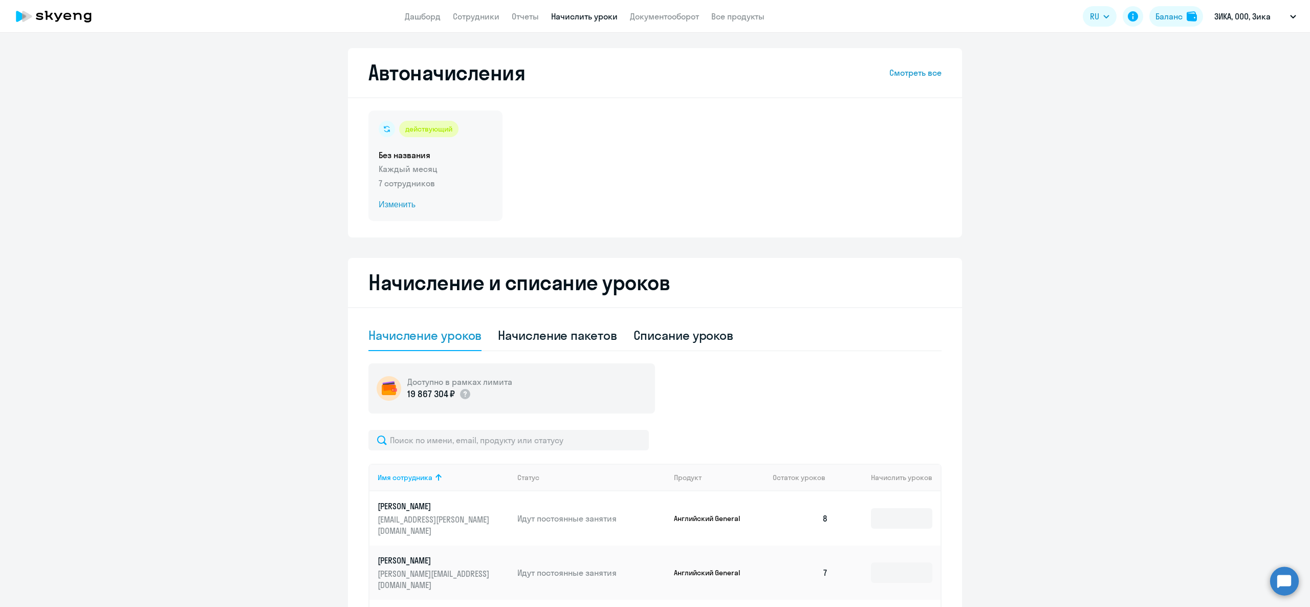
click at [428, 157] on h5 "Без названия" at bounding box center [436, 154] width 114 height 11
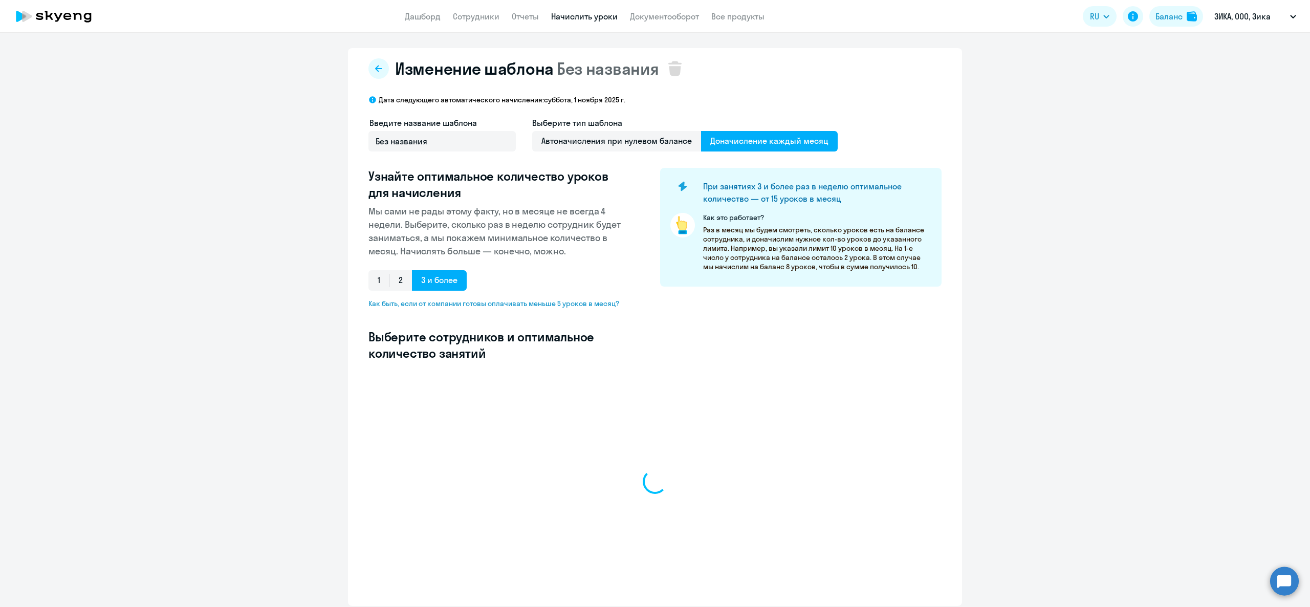
select select "10"
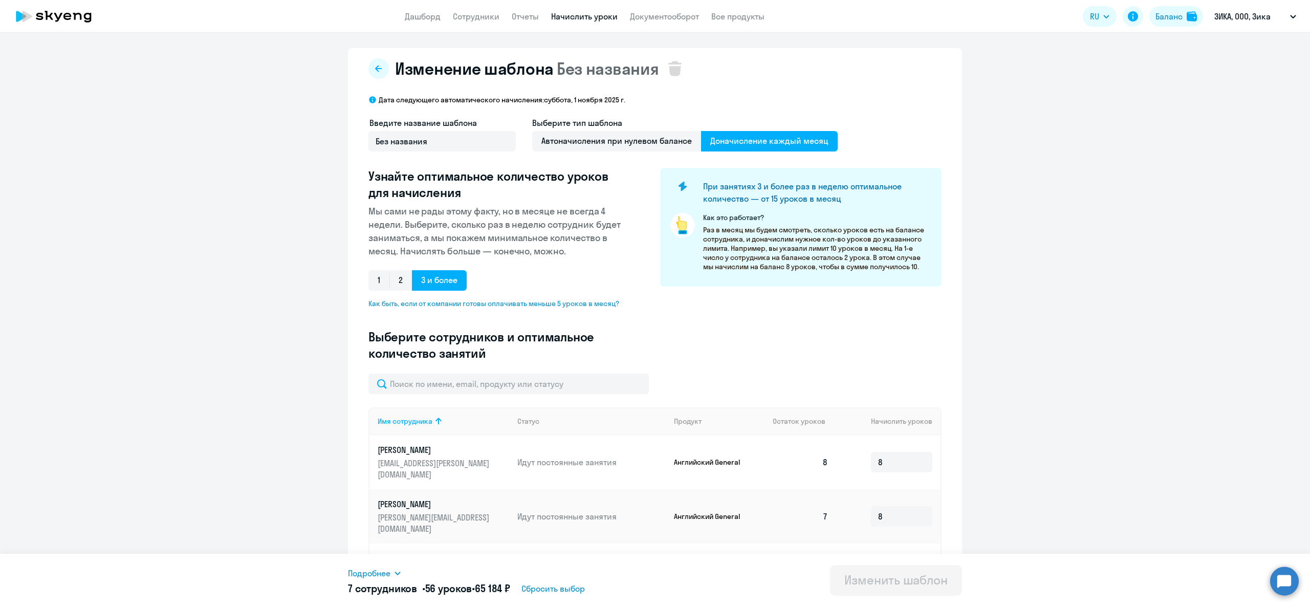
scroll to position [258, 0]
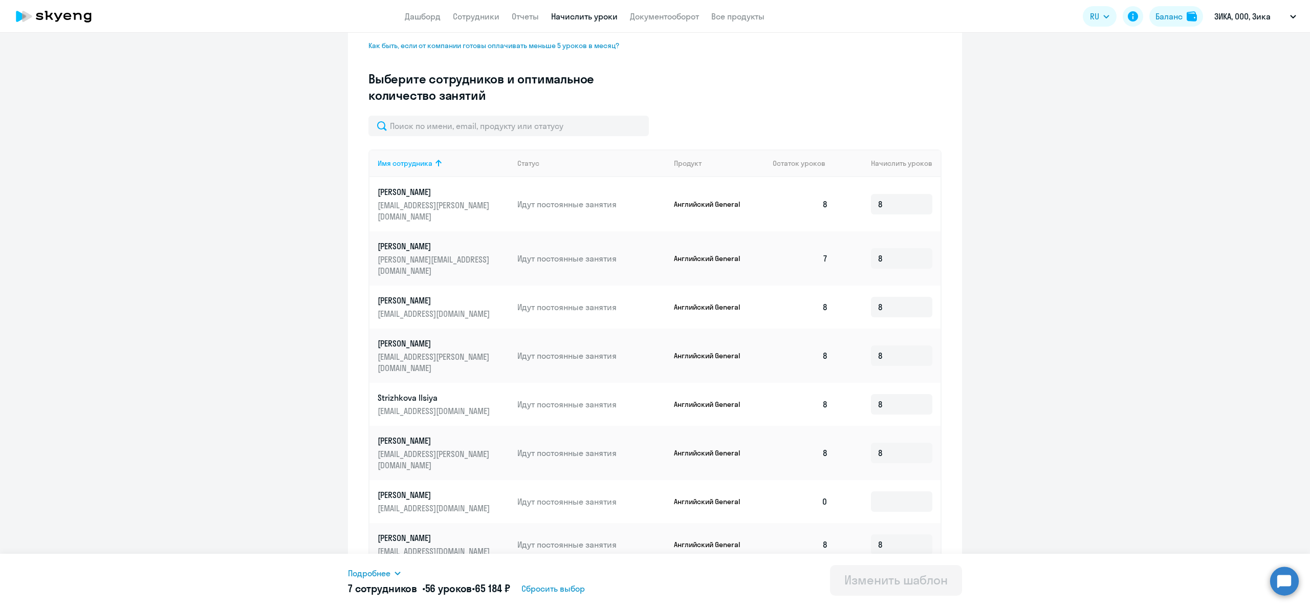
click at [467, 6] on app-header "Дашборд Сотрудники Отчеты Начислить уроки Документооборот Все продукты Дашборд …" at bounding box center [655, 16] width 1310 height 33
click at [473, 12] on link "Сотрудники" at bounding box center [476, 16] width 47 height 10
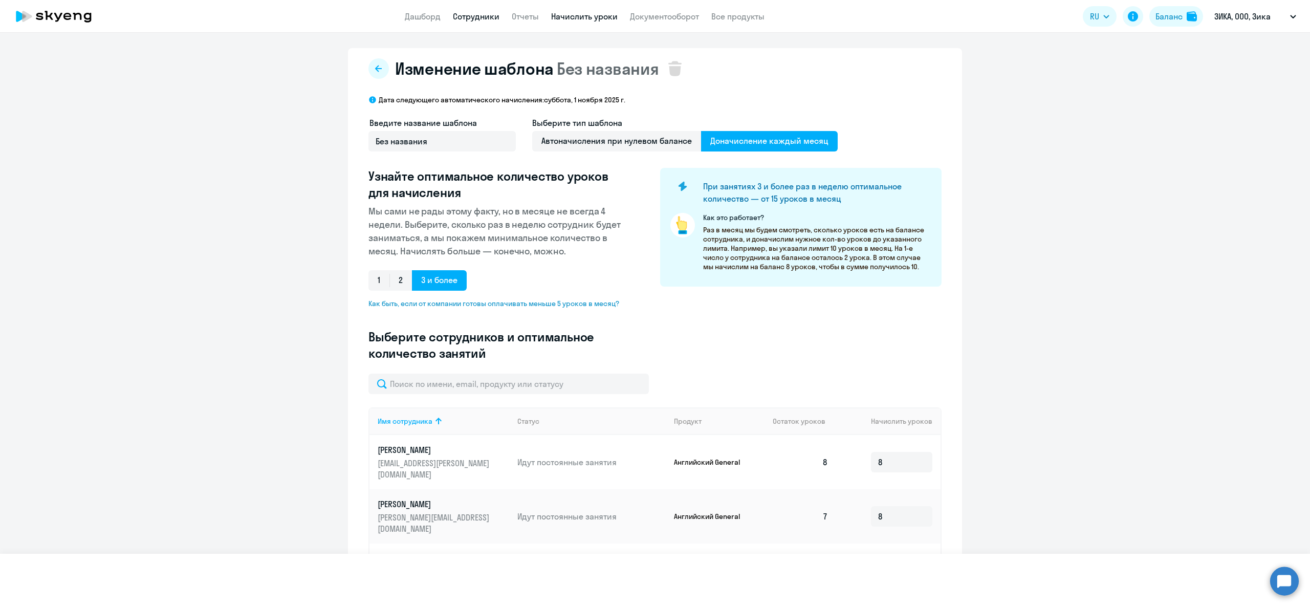
select select "30"
